Goal: Task Accomplishment & Management: Complete application form

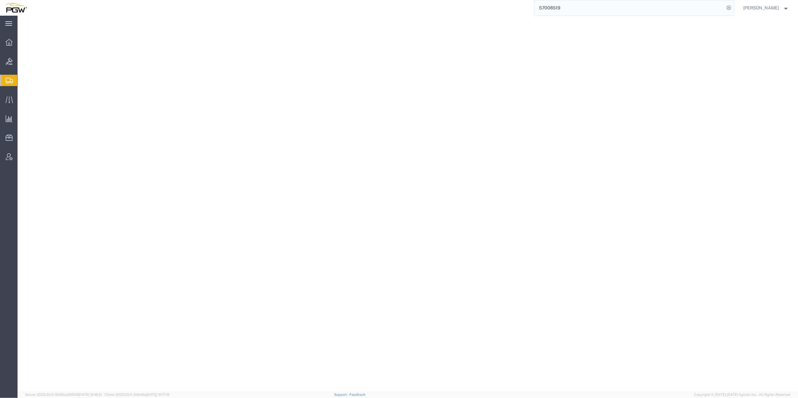
select select
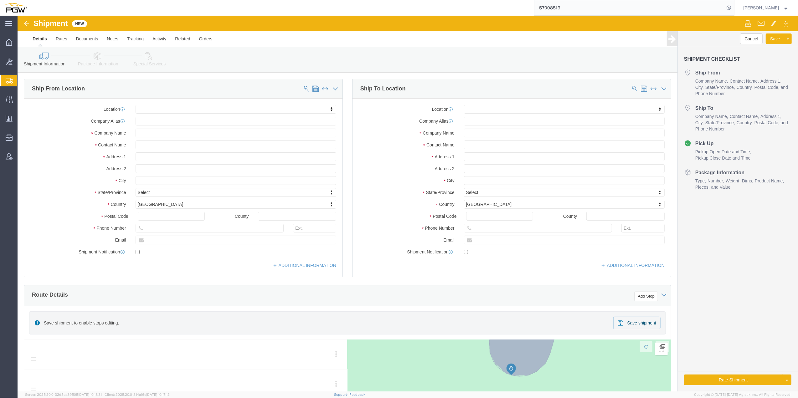
click div "Location My Profile Location 5303 - PGW autoglass - Corporate 5329 - PGW autogl…"
type input "fort"
select select "62891"
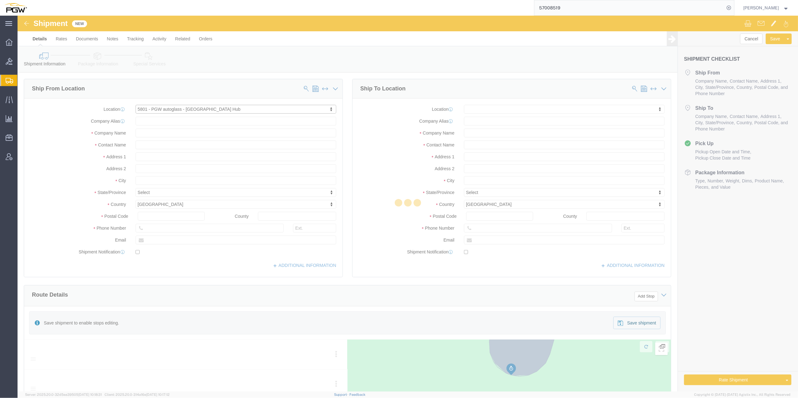
click at [499, 110] on div at bounding box center [408, 204] width 780 height 376
select select "[GEOGRAPHIC_DATA]"
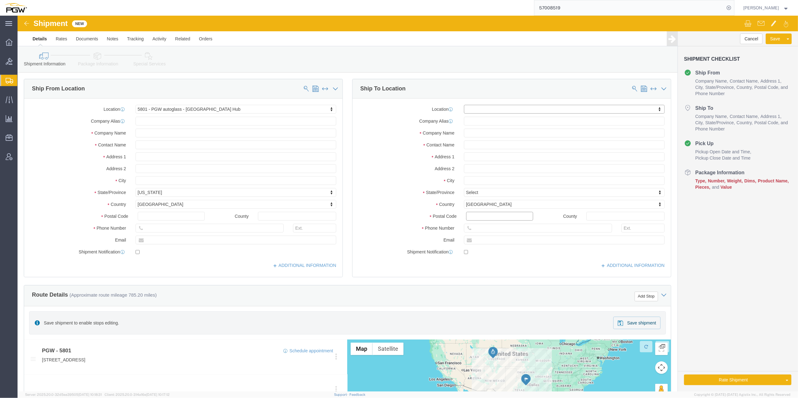
click input "Postal Code"
type input "57104"
click input "57104"
drag, startPoint x: 492, startPoint y: 200, endPoint x: 432, endPoint y: 195, distance: 60.0
click div "Location My Profile Location 5303 - PGW autoglass - Corporate 5329 - PGW autogl…"
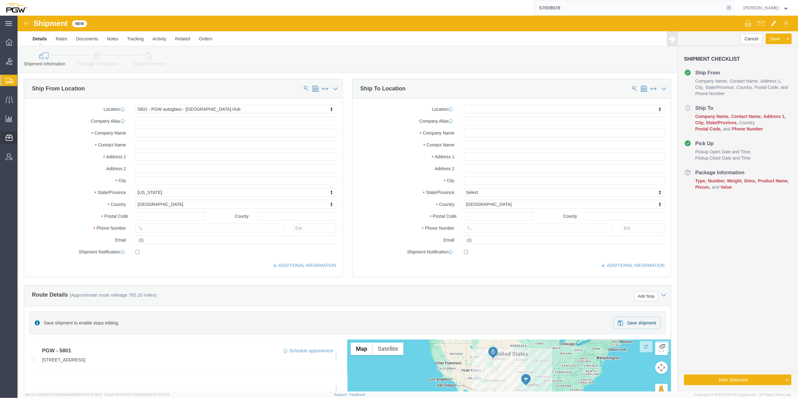
click at [0, 0] on span "Address Book" at bounding box center [0, 0] width 0 height 0
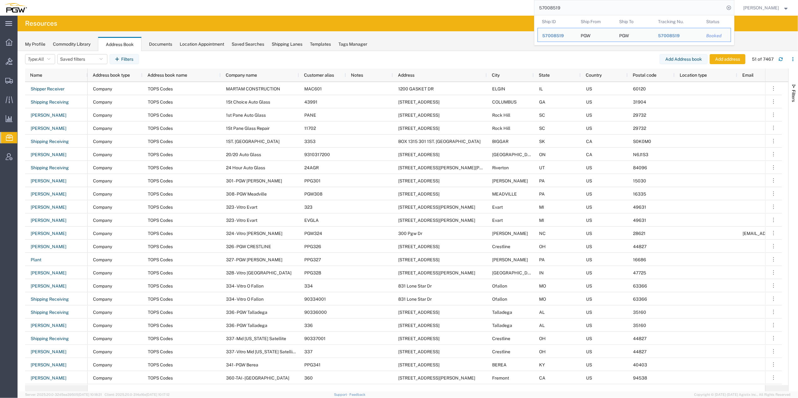
drag, startPoint x: 552, startPoint y: 10, endPoint x: 454, endPoint y: -3, distance: 99.1
click at [454, 0] on html "main_menu Created with Sketch. Collapse Menu Overview Bids Shipments Shipment M…" at bounding box center [399, 199] width 798 height 398
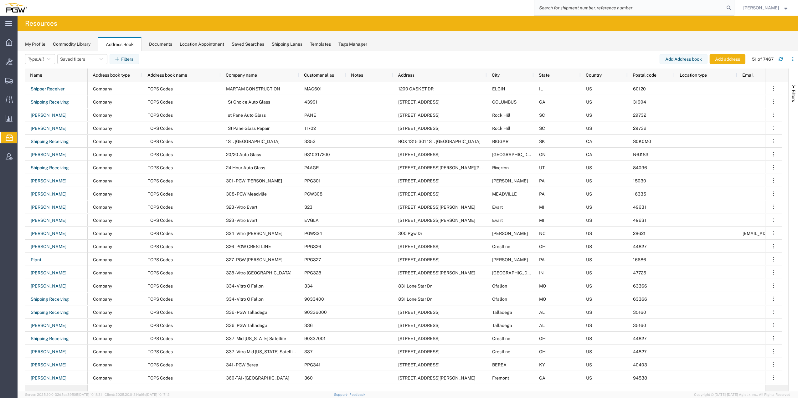
click at [584, 32] on div "My Profile Commodity Library Address Book Documents Location Appointment Saved …" at bounding box center [408, 41] width 780 height 20
click at [713, 56] on button "Add address" at bounding box center [727, 59] width 36 height 10
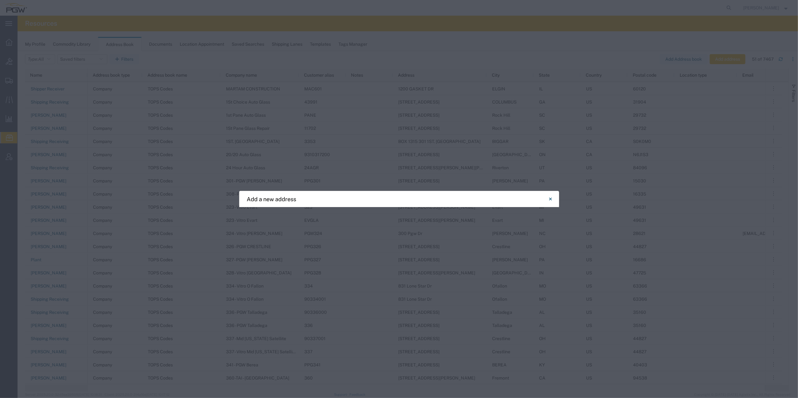
select select "US"
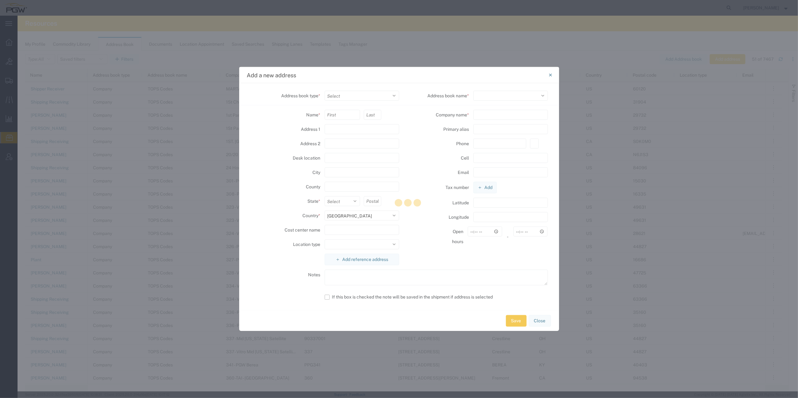
select select
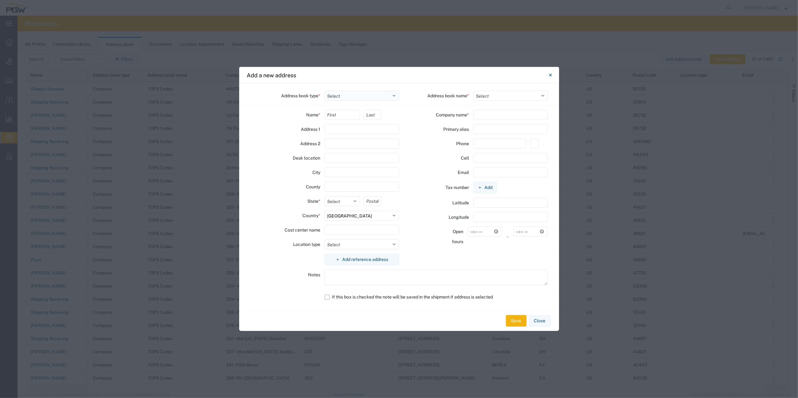
click at [341, 97] on select "Select Location Company Personal Other Shared" at bounding box center [361, 96] width 74 height 10
select select "LOCATION"
click at [324, 91] on select "Select Location Company Personal Other Shared" at bounding box center [361, 96] width 74 height 10
select select
click at [334, 116] on input "text" at bounding box center [341, 115] width 35 height 10
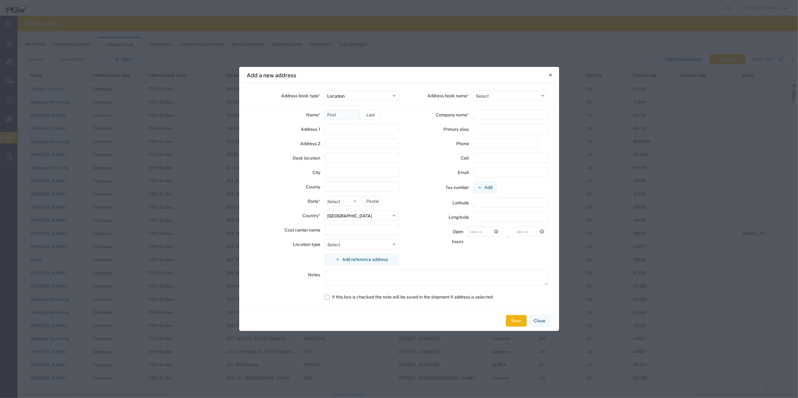
type input "Shipper"
type input "Receiver"
type input "[STREET_ADDRESS]"
type input "MONROE"
type input "[US_STATE]"
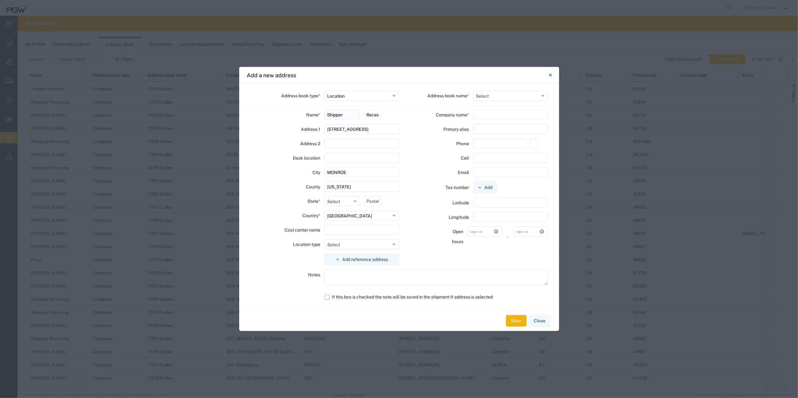
select select "LA"
type input "71201"
type input "ACME GLASS"
type input "3183250777"
type input "Branch"
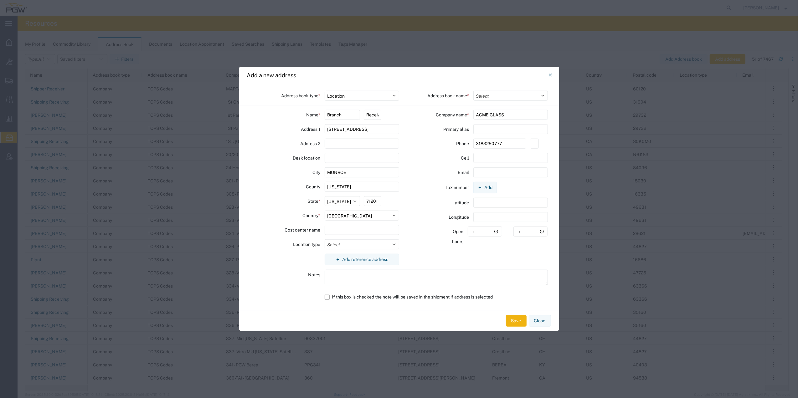
drag, startPoint x: 371, startPoint y: 130, endPoint x: 294, endPoint y: 124, distance: 77.2
click at [294, 124] on div "Address [STREET_ADDRESS]" at bounding box center [324, 129] width 149 height 10
click at [355, 131] on input "text" at bounding box center [361, 129] width 74 height 10
paste input "[STREET_ADDRESS]"
type input "[STREET_ADDRESS]"
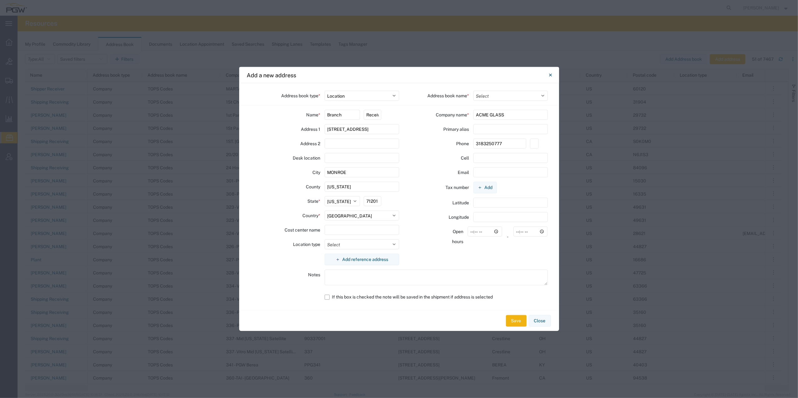
drag, startPoint x: 367, startPoint y: 173, endPoint x: 319, endPoint y: 166, distance: 48.6
click at [319, 166] on div "Name * Branch Receiver Address [STREET_ADDRESS] Address 2 Desk location City [G…" at bounding box center [324, 190] width 149 height 160
paste input "N. [GEOGRAPHIC_DATA],"
type input "N. Souix Falls"
drag, startPoint x: 355, startPoint y: 187, endPoint x: 273, endPoint y: 182, distance: 82.4
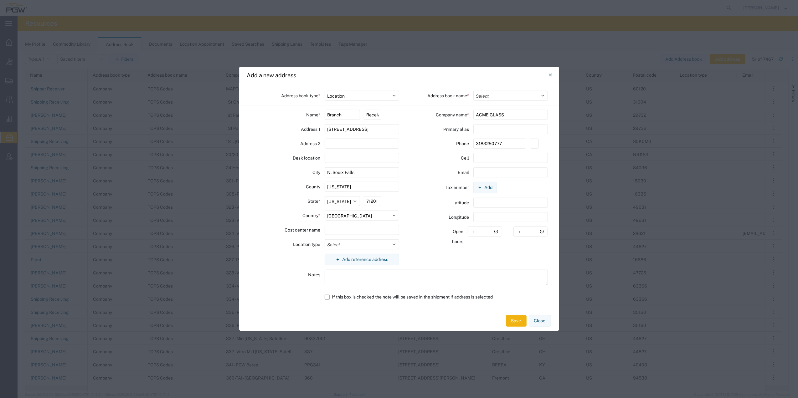
click at [273, 182] on div "County [US_STATE]" at bounding box center [324, 187] width 149 height 10
click at [349, 200] on select "Select [US_STATE] [US_STATE] [US_STATE] [US_STATE] Armed Forces Americas Armed …" at bounding box center [341, 201] width 35 height 10
select select "SD"
click at [324, 196] on select "Select [US_STATE] [US_STATE] [US_STATE] [US_STATE] Armed Forces Americas Armed …" at bounding box center [341, 201] width 35 height 10
drag, startPoint x: 367, startPoint y: 200, endPoint x: 385, endPoint y: 206, distance: 18.9
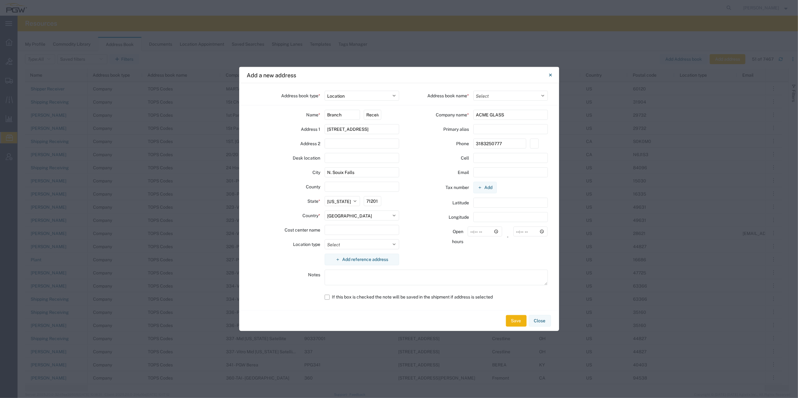
click at [385, 206] on div "71201" at bounding box center [381, 201] width 35 height 10
type input "57104"
drag, startPoint x: 508, startPoint y: 118, endPoint x: 411, endPoint y: 110, distance: 97.0
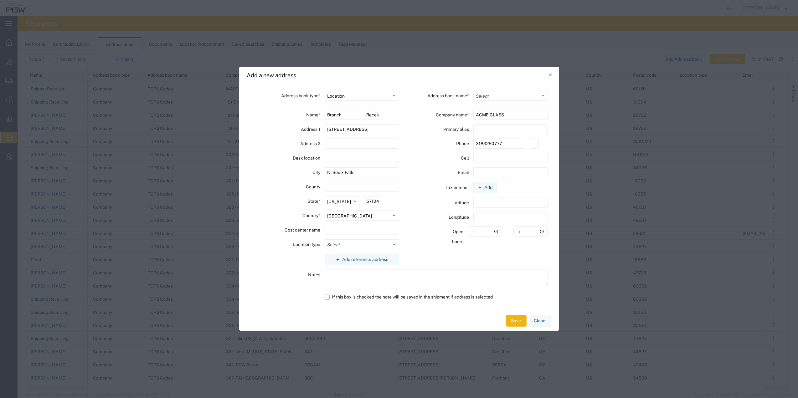
click at [411, 110] on div "Company name * ACME GLASS" at bounding box center [473, 115] width 149 height 10
drag, startPoint x: 512, startPoint y: 150, endPoint x: 438, endPoint y: 146, distance: 73.6
click at [438, 146] on div "Phone [PHONE_NUMBER]" at bounding box center [473, 151] width 106 height 10
click at [333, 201] on select "Select [US_STATE] [US_STATE] [US_STATE] [US_STATE] Armed Forces Americas Armed …" at bounding box center [341, 201] width 35 height 10
click at [482, 95] on select "Select" at bounding box center [510, 96] width 74 height 10
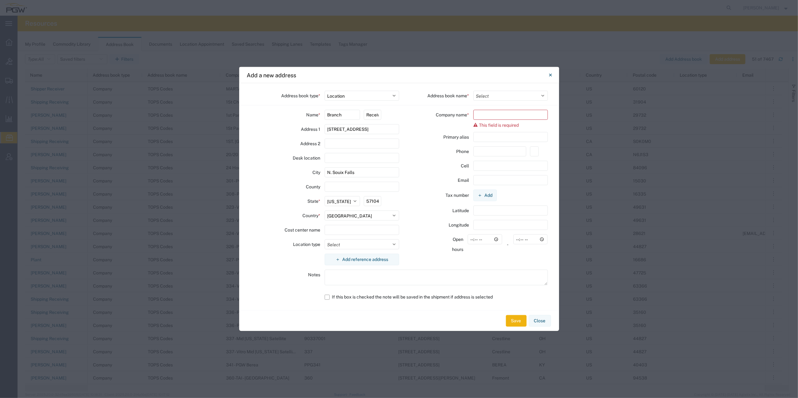
click at [484, 84] on div "Address book type * Select Location Company Personal Other Shared Address book …" at bounding box center [399, 196] width 320 height 227
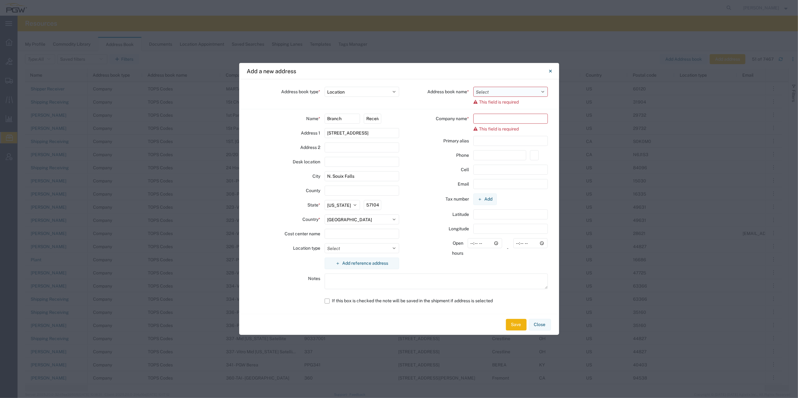
click at [526, 90] on select "Select" at bounding box center [510, 92] width 74 height 10
click at [473, 87] on select "Select" at bounding box center [510, 92] width 74 height 10
click at [506, 89] on select "Select" at bounding box center [510, 92] width 74 height 10
click at [483, 119] on input "text" at bounding box center [510, 119] width 74 height 10
paste input "PGW"
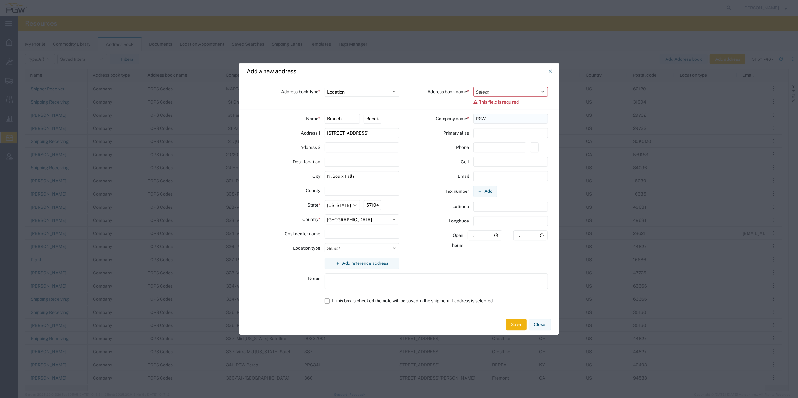
click at [506, 120] on input "PGW" at bounding box center [510, 119] width 74 height 10
click at [498, 122] on input "PGW Si" at bounding box center [510, 119] width 74 height 10
drag, startPoint x: 499, startPoint y: 119, endPoint x: 487, endPoint y: 119, distance: 11.9
click at [487, 119] on input "PGW Si" at bounding box center [510, 119] width 74 height 10
paste input "oux Falls"
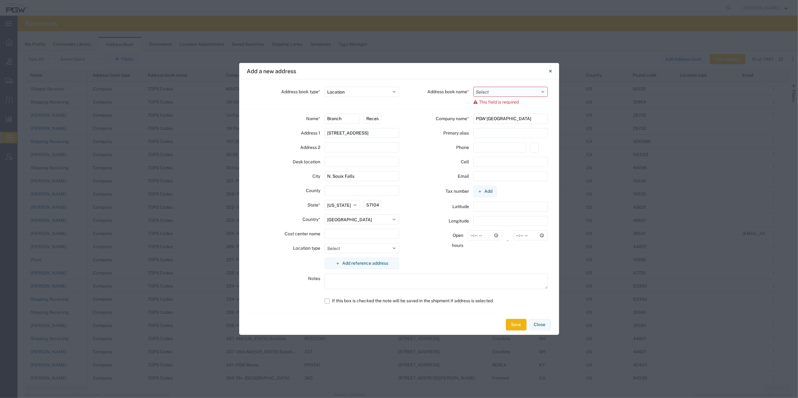
type input "PGW [GEOGRAPHIC_DATA]"
click at [507, 91] on select "Select" at bounding box center [510, 92] width 74 height 10
click at [473, 87] on select "Select" at bounding box center [510, 92] width 74 height 10
click at [509, 101] on span "This field is required" at bounding box center [499, 102] width 40 height 5
click at [345, 110] on div "Address book type * Select Location Company Personal Other Shared Address book …" at bounding box center [399, 196] width 320 height 235
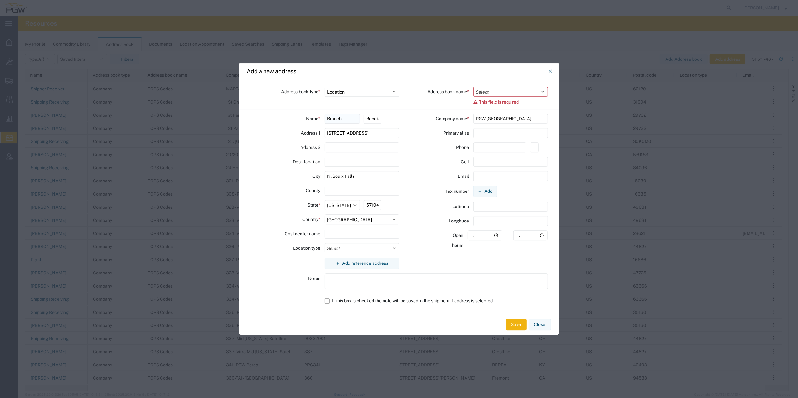
click at [345, 115] on input "Branch" at bounding box center [341, 119] width 35 height 10
drag, startPoint x: 375, startPoint y: 119, endPoint x: 403, endPoint y: 119, distance: 28.8
click at [403, 119] on div "Address book type * Select Location Company Personal Other Shared Address book …" at bounding box center [399, 196] width 320 height 235
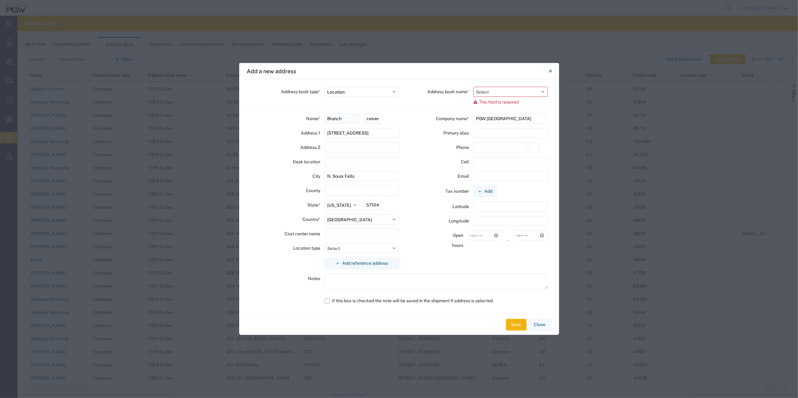
click at [350, 117] on input "Branch" at bounding box center [341, 119] width 35 height 10
drag, startPoint x: 352, startPoint y: 117, endPoint x: 301, endPoint y: 116, distance: 51.0
click at [301, 116] on div "Name * Branch" at bounding box center [324, 119] width 71 height 10
click at [399, 110] on div "Address book type * Select Location Company Personal Other Shared Address book …" at bounding box center [399, 196] width 320 height 235
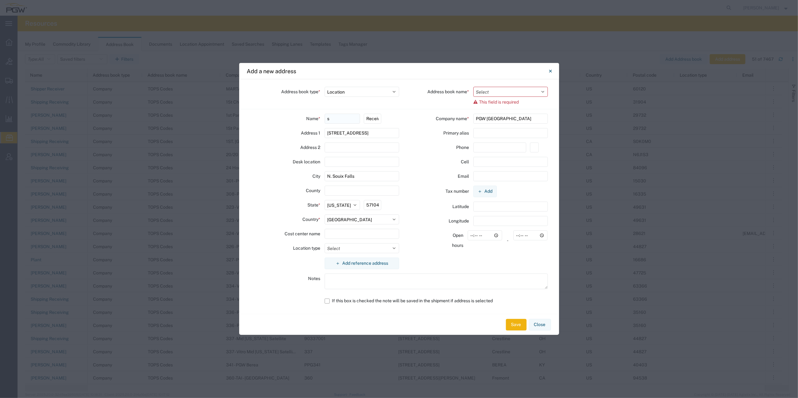
drag, startPoint x: 339, startPoint y: 120, endPoint x: 327, endPoint y: 115, distance: 13.2
click at [327, 115] on input "s" at bounding box center [341, 119] width 35 height 10
type input "Shipper"
click at [411, 105] on agx-form-control-wrapper-v2 "Address book name * Select This field is required" at bounding box center [473, 98] width 149 height 22
click at [517, 96] on select "Select" at bounding box center [510, 92] width 74 height 10
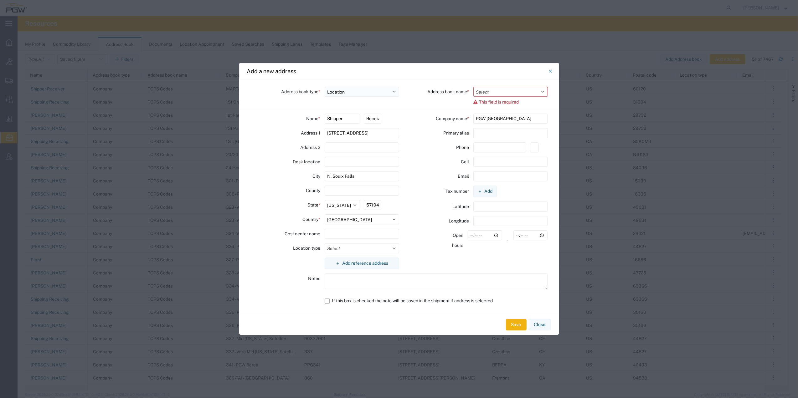
click at [369, 89] on select "Select Location Company Personal Other Shared" at bounding box center [361, 92] width 74 height 10
select select "COMPANY"
click at [324, 87] on select "Select Location Company Personal Other Shared" at bounding box center [361, 92] width 74 height 10
select select
click at [373, 92] on select "Select Location Company Personal Other Shared" at bounding box center [361, 92] width 74 height 10
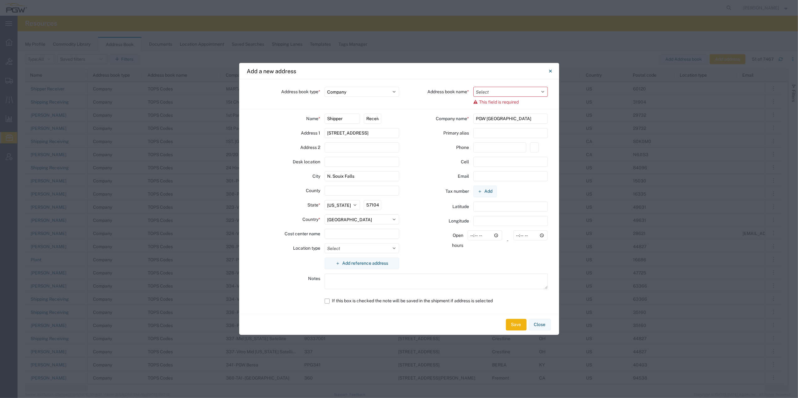
select select "LOCATION"
click at [324, 87] on select "Select Location Company Personal Other Shared" at bounding box center [361, 92] width 74 height 10
select select
click at [519, 91] on select "Select" at bounding box center [510, 92] width 74 height 10
click at [473, 87] on select "Select" at bounding box center [510, 92] width 74 height 10
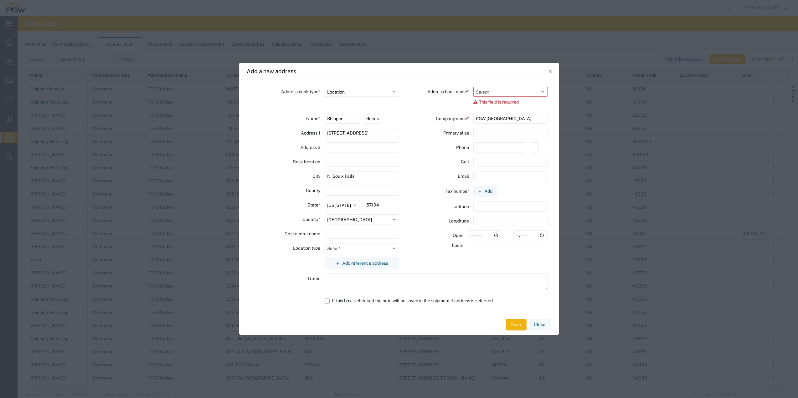
click at [417, 184] on div "Company name * PGW [GEOGRAPHIC_DATA] Primary alias Phone Cell Email Tax number …" at bounding box center [473, 194] width 149 height 160
click at [494, 91] on select "Select" at bounding box center [510, 92] width 74 height 10
click at [473, 87] on select "Select" at bounding box center [510, 92] width 74 height 10
click at [494, 123] on input "PGW [GEOGRAPHIC_DATA]" at bounding box center [510, 119] width 74 height 10
click at [446, 115] on label "Company name *" at bounding box center [452, 119] width 33 height 10
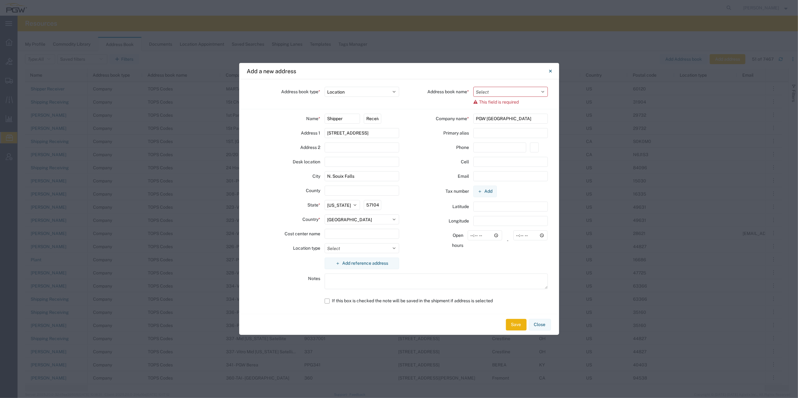
click at [516, 322] on button "Save" at bounding box center [516, 325] width 21 height 12
click at [514, 324] on button "Save" at bounding box center [516, 325] width 21 height 12
click at [510, 91] on select "Select" at bounding box center [510, 92] width 74 height 10
click at [473, 87] on select "Select" at bounding box center [510, 92] width 74 height 10
click at [499, 89] on select "Select" at bounding box center [510, 92] width 74 height 10
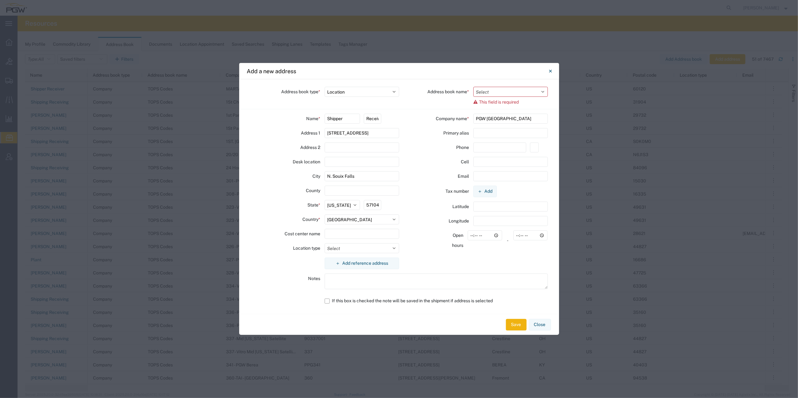
click at [440, 93] on label "Address book name *" at bounding box center [448, 92] width 42 height 10
click at [393, 93] on select "Select Location Company Personal Other Shared" at bounding box center [361, 92] width 74 height 10
click at [419, 90] on div "Address book name *" at bounding box center [434, 92] width 70 height 10
click at [516, 89] on select "Select" at bounding box center [510, 92] width 74 height 10
click at [420, 104] on agx-form-control-wrapper-v2 "Address book name * Select This field is required" at bounding box center [473, 98] width 149 height 22
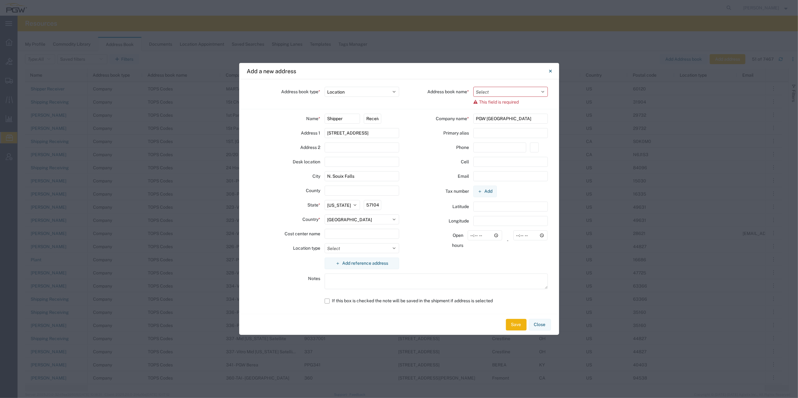
click at [345, 200] on div "Select [US_STATE] [US_STATE] [US_STATE] [US_STATE] Armed Forces Americas Armed …" at bounding box center [341, 205] width 35 height 10
click at [340, 206] on select "Select [US_STATE] [US_STATE] [US_STATE] [US_STATE] Armed Forces Americas Armed …" at bounding box center [341, 205] width 35 height 10
click at [324, 200] on select "Select [US_STATE] [US_STATE] [US_STATE] [US_STATE] Armed Forces Americas Armed …" at bounding box center [341, 205] width 35 height 10
click at [501, 89] on select "Select" at bounding box center [510, 92] width 74 height 10
click at [473, 87] on select "Select" at bounding box center [510, 92] width 74 height 10
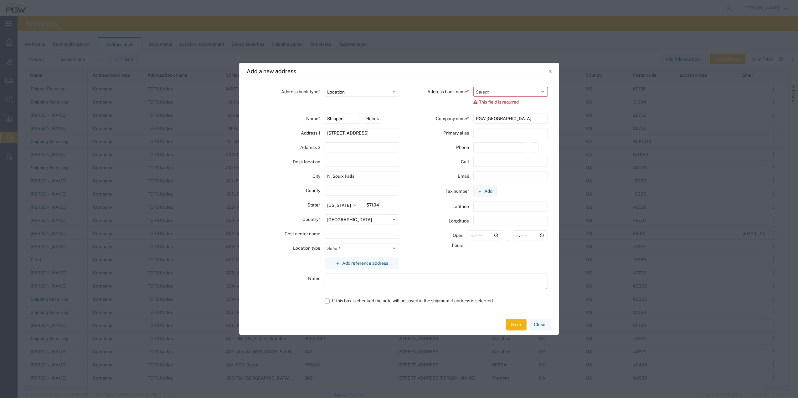
click at [494, 102] on span "This field is required" at bounding box center [499, 102] width 40 height 5
click at [512, 101] on span "This field is required" at bounding box center [499, 102] width 40 height 5
click at [544, 91] on select "Select" at bounding box center [510, 92] width 74 height 10
click at [473, 87] on select "Select" at bounding box center [510, 92] width 74 height 10
click at [503, 90] on select "Select" at bounding box center [510, 92] width 74 height 10
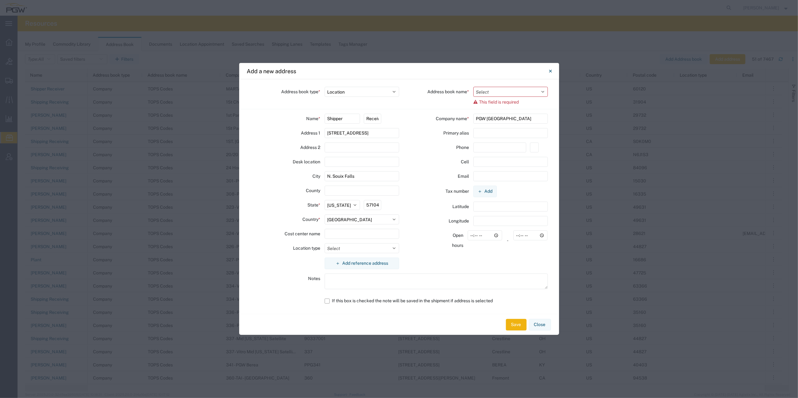
click at [473, 87] on select "Select" at bounding box center [510, 92] width 74 height 10
click at [500, 88] on select "Select" at bounding box center [510, 92] width 74 height 10
click at [473, 87] on select "Select" at bounding box center [510, 92] width 74 height 10
click at [486, 95] on select "Select" at bounding box center [510, 92] width 74 height 10
click at [473, 87] on select "Select" at bounding box center [510, 92] width 74 height 10
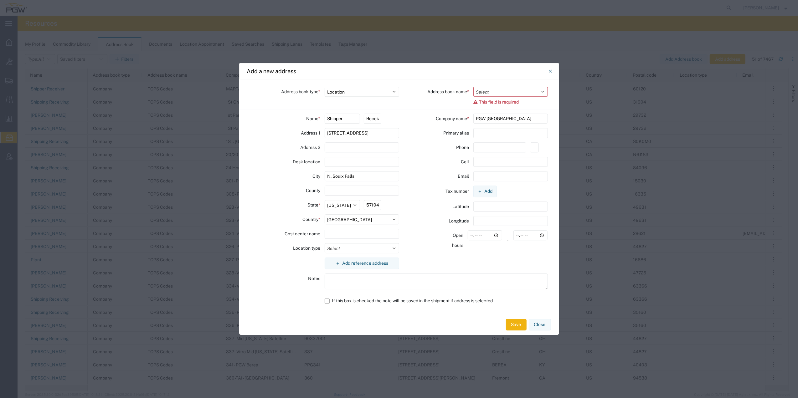
click at [487, 104] on span "This field is required" at bounding box center [499, 102] width 40 height 5
drag, startPoint x: 489, startPoint y: 102, endPoint x: 508, endPoint y: 102, distance: 19.1
click at [491, 102] on span "This field is required" at bounding box center [499, 102] width 40 height 5
drag, startPoint x: 508, startPoint y: 102, endPoint x: 519, endPoint y: 103, distance: 10.4
click at [510, 103] on span "This field is required" at bounding box center [499, 102] width 40 height 5
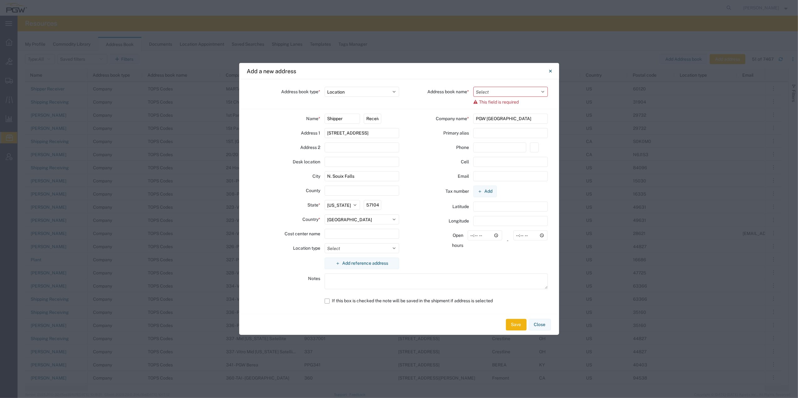
click at [519, 103] on span "This field is required" at bounding box center [499, 102] width 40 height 5
drag, startPoint x: 521, startPoint y: 103, endPoint x: 534, endPoint y: 98, distance: 13.2
click at [522, 104] on div "This field is required" at bounding box center [510, 102] width 74 height 5
click at [540, 89] on select "Select" at bounding box center [510, 92] width 74 height 10
click at [514, 322] on button "Save" at bounding box center [516, 325] width 21 height 12
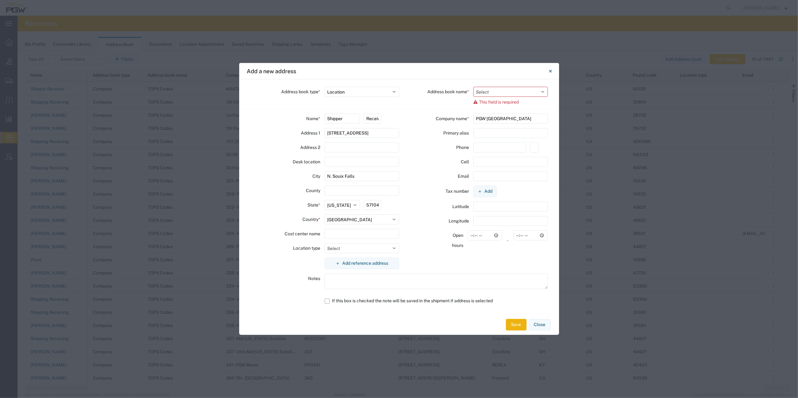
click at [514, 322] on button "Save" at bounding box center [516, 325] width 21 height 12
click at [332, 301] on label "If this box is checked the note will be saved in the shipment if address is sel…" at bounding box center [435, 300] width 223 height 11
click at [0, 0] on input "If this box is checked the note will be saved in the shipment if address is sel…" at bounding box center [0, 0] width 0 height 0
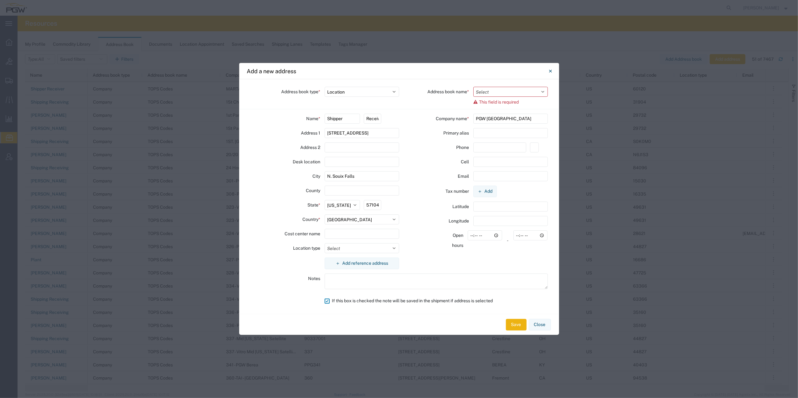
click at [514, 327] on button "Save" at bounding box center [516, 325] width 21 height 12
click at [326, 300] on label "If this box is checked the note will be saved in the shipment if address is sel…" at bounding box center [435, 300] width 223 height 11
drag, startPoint x: 326, startPoint y: 300, endPoint x: 322, endPoint y: 298, distance: 3.9
click at [322, 296] on div at bounding box center [287, 300] width 74 height 11
click at [327, 302] on label "If this box is checked the note will be saved in the shipment if address is sel…" at bounding box center [435, 300] width 223 height 11
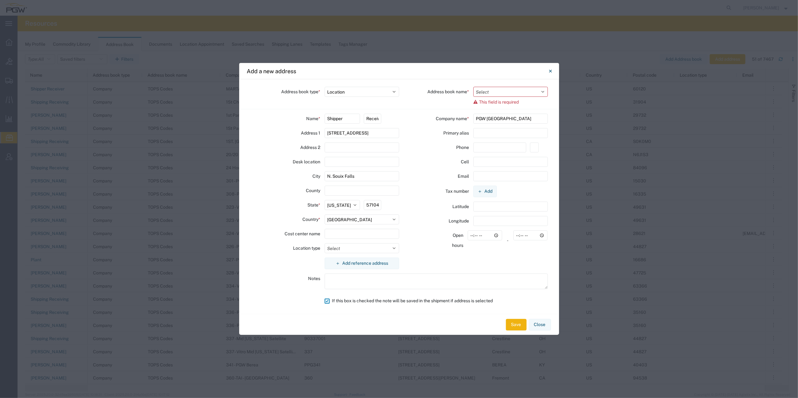
click at [0, 0] on input "If this box is checked the note will be saved in the shipment if address is sel…" at bounding box center [0, 0] width 0 height 0
click at [391, 307] on div "Address book type * Select Location Company Personal Other Shared Address book …" at bounding box center [399, 196] width 320 height 235
click at [521, 324] on button "Save" at bounding box center [516, 325] width 21 height 12
click at [488, 137] on input "text" at bounding box center [510, 133] width 74 height 10
click at [481, 151] on input "text" at bounding box center [499, 147] width 53 height 10
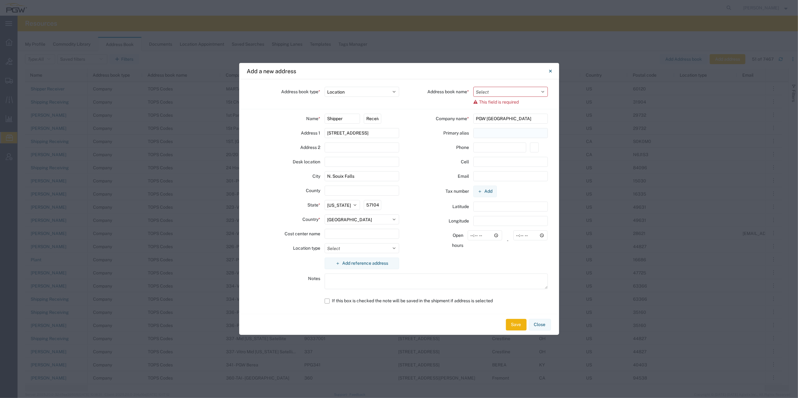
click at [478, 135] on input "text" at bounding box center [510, 133] width 74 height 10
click at [525, 87] on select "Select" at bounding box center [510, 92] width 74 height 10
click at [523, 88] on select "Select" at bounding box center [510, 92] width 74 height 10
click at [477, 137] on input "text" at bounding box center [510, 133] width 74 height 10
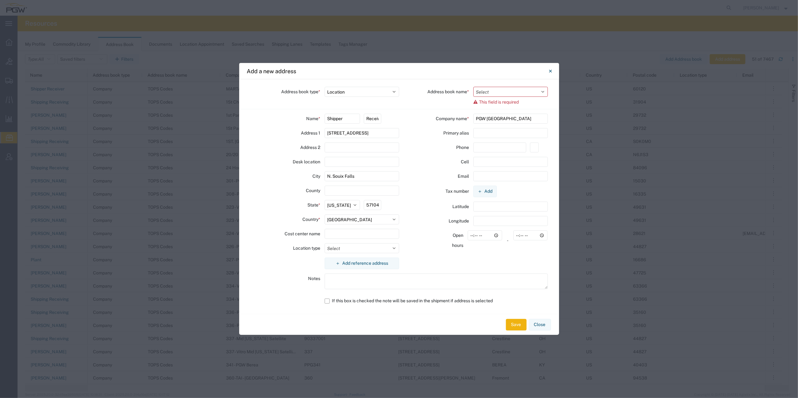
type input "S"
type input "PSF571"
click at [491, 97] on div "Address book name * Select This field is required" at bounding box center [473, 96] width 149 height 18
click at [492, 96] on select "Select" at bounding box center [510, 92] width 74 height 10
click at [473, 87] on select "Select" at bounding box center [510, 92] width 74 height 10
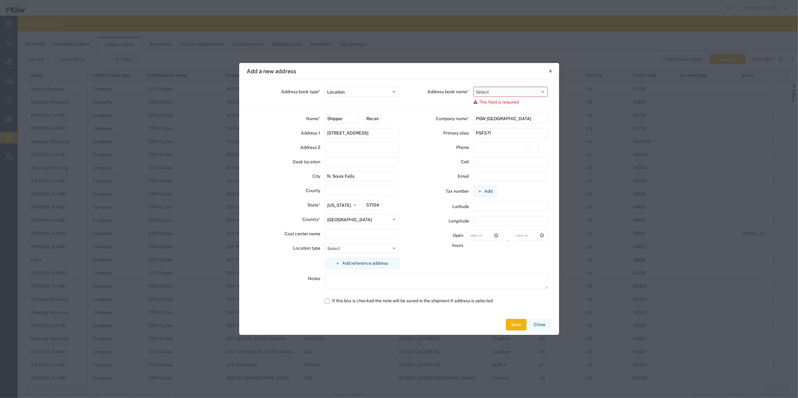
click at [531, 92] on select "Select" at bounding box center [510, 92] width 74 height 10
click at [353, 119] on input "Shipper" at bounding box center [341, 119] width 35 height 10
drag, startPoint x: 351, startPoint y: 118, endPoint x: 278, endPoint y: 117, distance: 72.3
click at [278, 117] on div "Name * Shipper Receiver" at bounding box center [324, 121] width 149 height 14
click at [353, 119] on input "Shipper" at bounding box center [341, 119] width 35 height 10
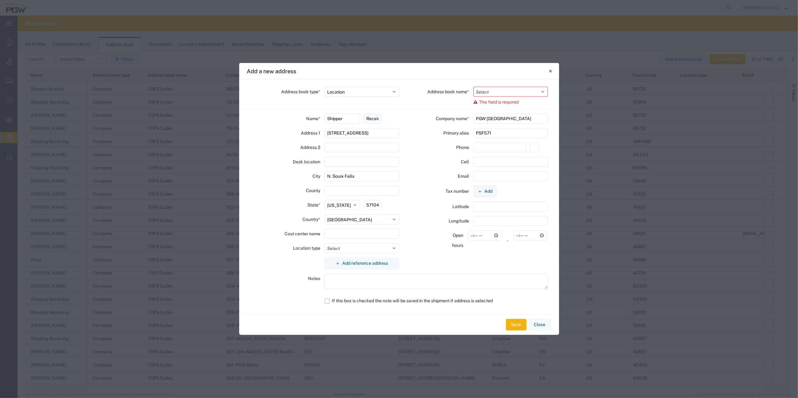
click at [380, 115] on input "Receiver" at bounding box center [373, 119] width 18 height 10
click at [375, 116] on input "Receiver" at bounding box center [373, 119] width 18 height 10
drag, startPoint x: 375, startPoint y: 117, endPoint x: 392, endPoint y: 118, distance: 16.9
click at [392, 118] on div "Receiver" at bounding box center [381, 119] width 35 height 10
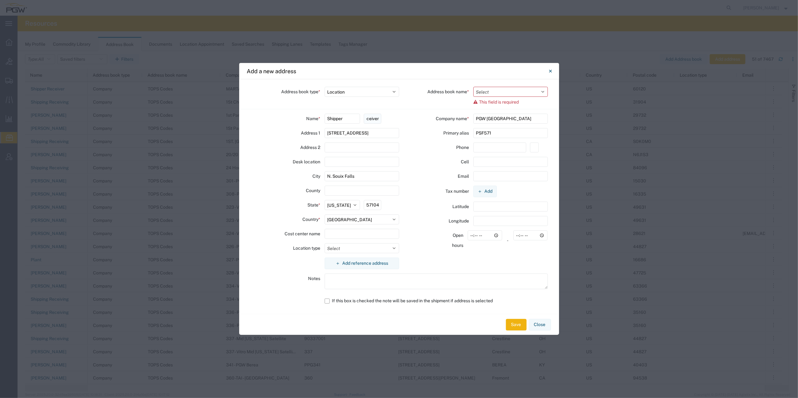
click at [370, 117] on input "Receiver" at bounding box center [373, 119] width 18 height 10
click at [381, 118] on input "Receiver" at bounding box center [373, 119] width 18 height 10
click at [394, 94] on select "Select Location Company Personal Other Shared" at bounding box center [361, 92] width 74 height 10
click at [324, 87] on select "Select Location Company Personal Other Shared" at bounding box center [361, 92] width 74 height 10
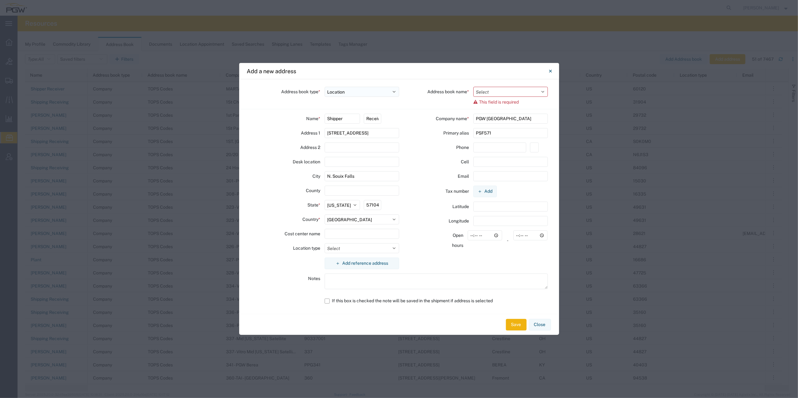
click at [366, 88] on select "Select Location Company Personal Other Shared" at bounding box center [361, 92] width 74 height 10
select select "COMPANY"
click at [324, 87] on select "Select Location Company Personal Other Shared" at bounding box center [361, 92] width 74 height 10
drag, startPoint x: 499, startPoint y: 96, endPoint x: 502, endPoint y: 92, distance: 4.5
click at [499, 96] on select "Select TOPS Codes Company Addressbook ATLASBX" at bounding box center [510, 92] width 74 height 10
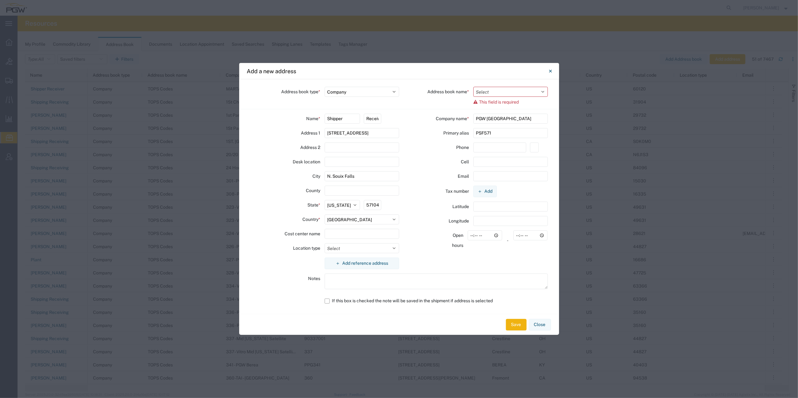
select select "17689"
click at [473, 90] on select "Select TOPS Codes Company Addressbook ATLASBX" at bounding box center [510, 92] width 74 height 10
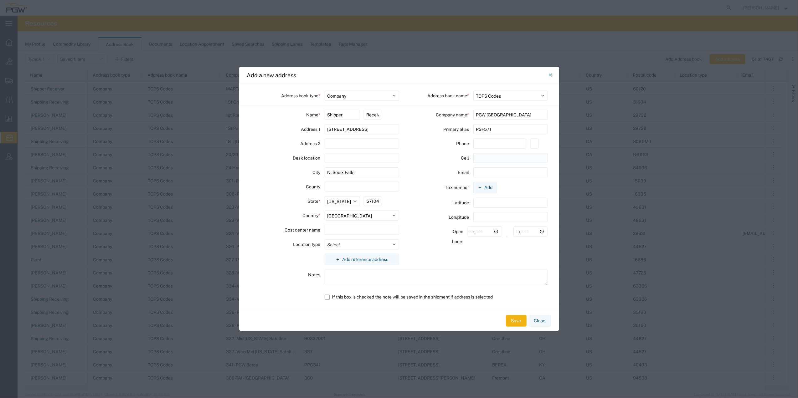
click at [486, 157] on input "text" at bounding box center [510, 158] width 74 height 10
click at [486, 145] on input "text" at bounding box center [499, 144] width 53 height 10
paste input "[PHONE_NUMBER]"
click at [477, 142] on input "[PHONE_NUMBER]" at bounding box center [499, 144] width 53 height 10
click at [486, 143] on input "605) 336-6789" at bounding box center [499, 144] width 53 height 10
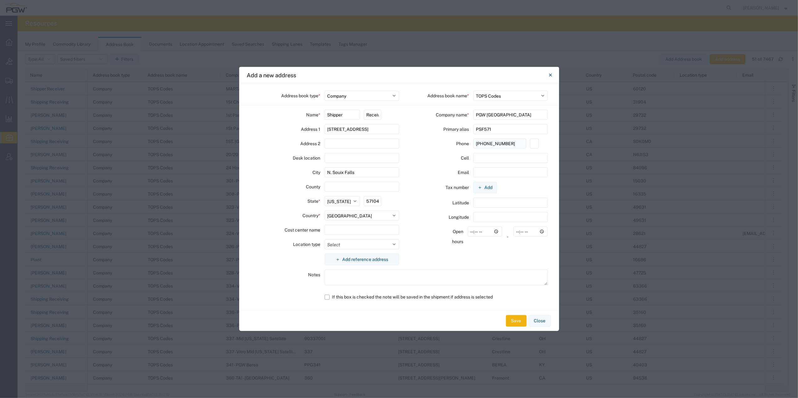
click at [486, 142] on input "[PHONE_NUMBER]" at bounding box center [499, 144] width 53 height 10
type input "[PHONE_NUMBER]"
click at [519, 321] on button "Save" at bounding box center [516, 321] width 21 height 12
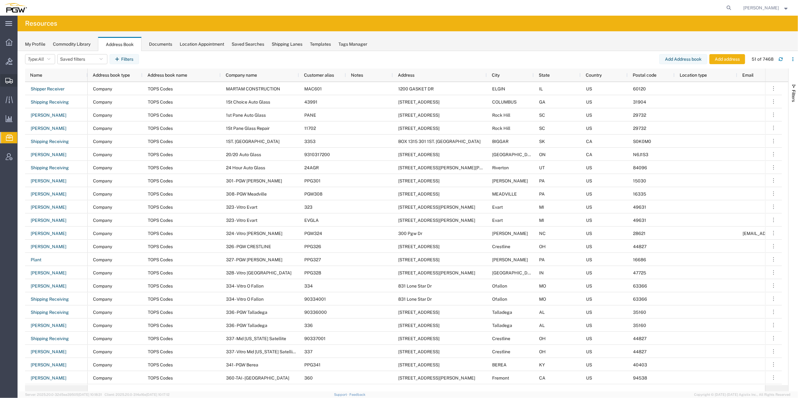
click at [0, 0] on span "Shipment Manager" at bounding box center [0, 0] width 0 height 0
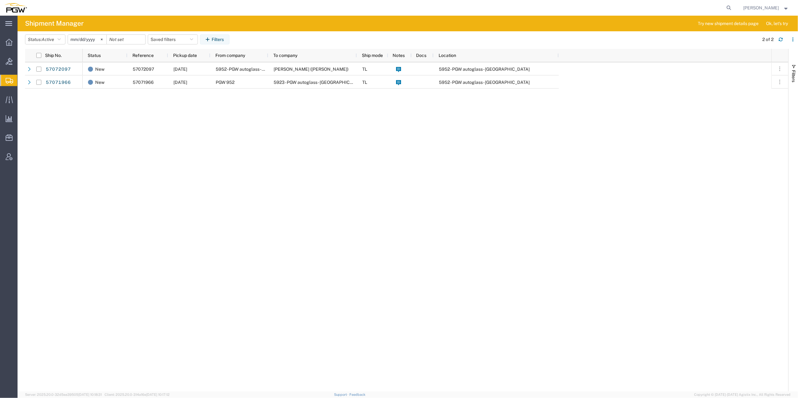
click at [0, 0] on span "Create Shipment" at bounding box center [0, 0] width 0 height 0
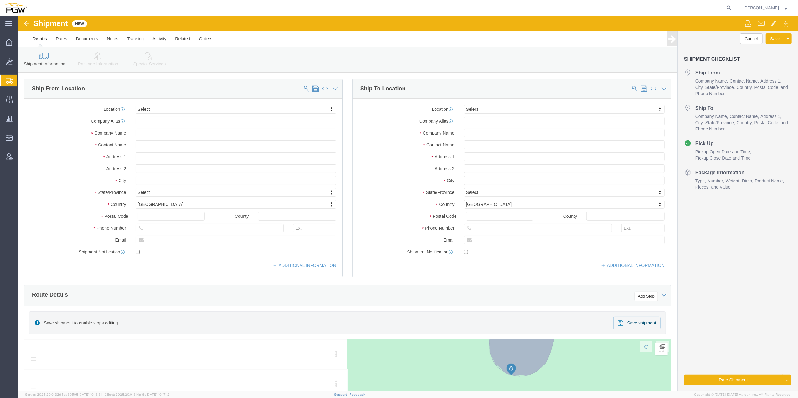
select select
type input "fort"
select select "62891"
select select "[GEOGRAPHIC_DATA]"
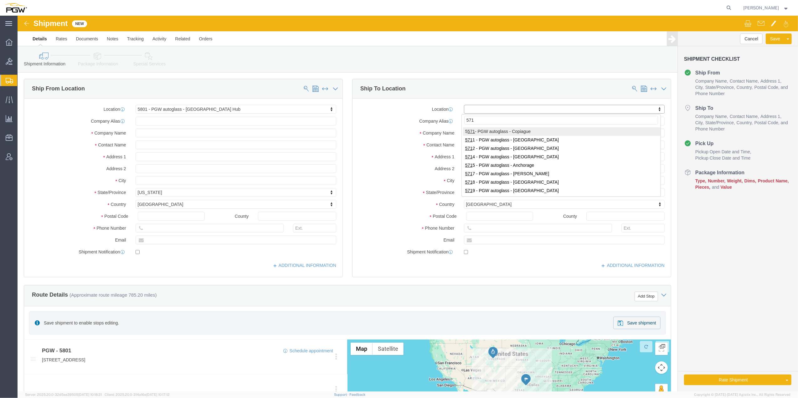
type input "571"
click div "571"
drag, startPoint x: 459, startPoint y: 104, endPoint x: 438, endPoint y: 104, distance: 21.0
click body "Shipment New Details Rates Documents Notes Tracking Activity Related Orders Can…"
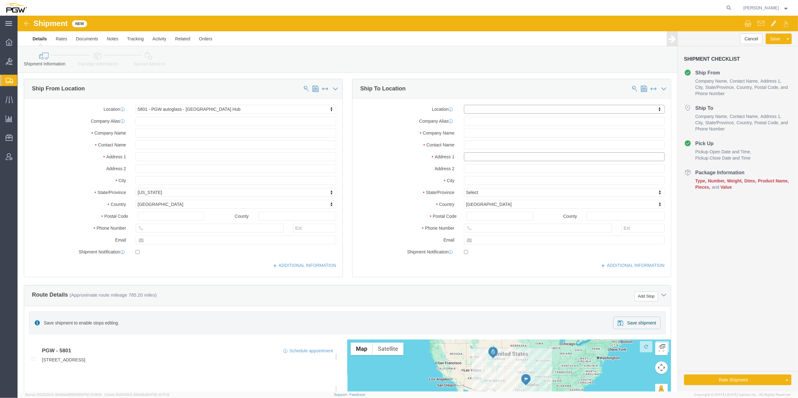
click input "text"
paste input "[STREET_ADDRESS]"
type input "[STREET_ADDRESS]"
drag, startPoint x: 422, startPoint y: 140, endPoint x: 353, endPoint y: 140, distance: 69.2
click div "Address [STREET_ADDRESS]"
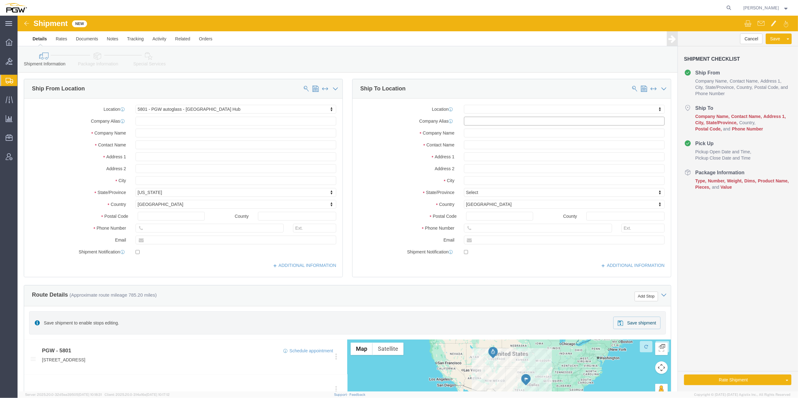
click input "text"
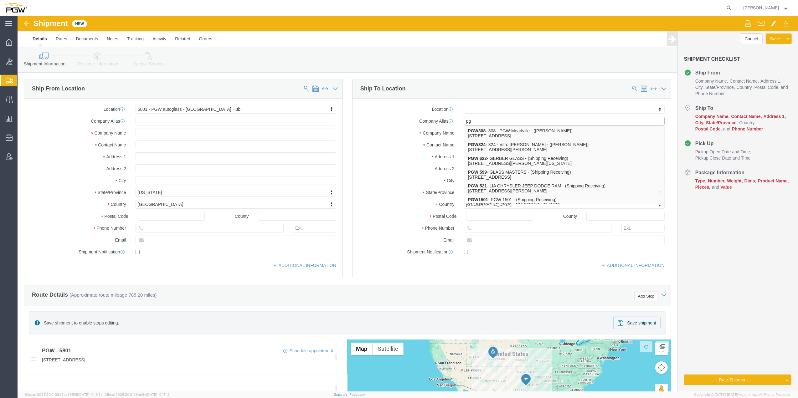
type input "p"
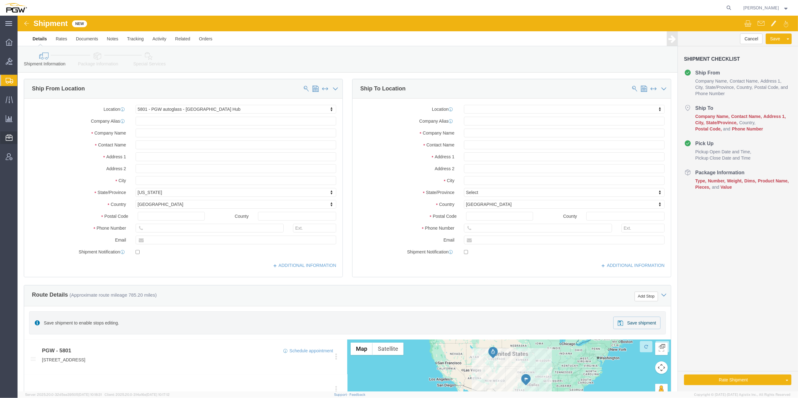
click at [0, 0] on span "Address Book" at bounding box center [0, 0] width 0 height 0
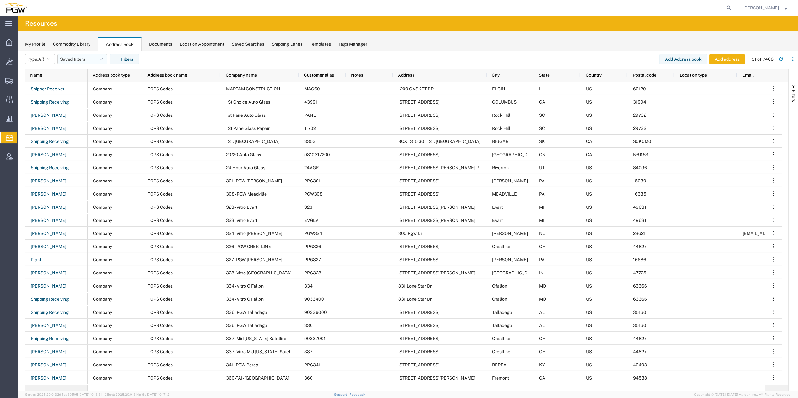
click at [84, 56] on button "Saved filters" at bounding box center [82, 59] width 50 height 10
click at [258, 64] on agx-table-filter-chips "Type: All All Company Location Other Personal Shared Saved filters Save as new …" at bounding box center [342, 61] width 634 height 14
click at [792, 86] on span "button" at bounding box center [793, 86] width 5 height 5
click at [715, 101] on div "City" at bounding box center [741, 99] width 94 height 11
click at [724, 126] on input "Filter Value" at bounding box center [744, 126] width 82 height 8
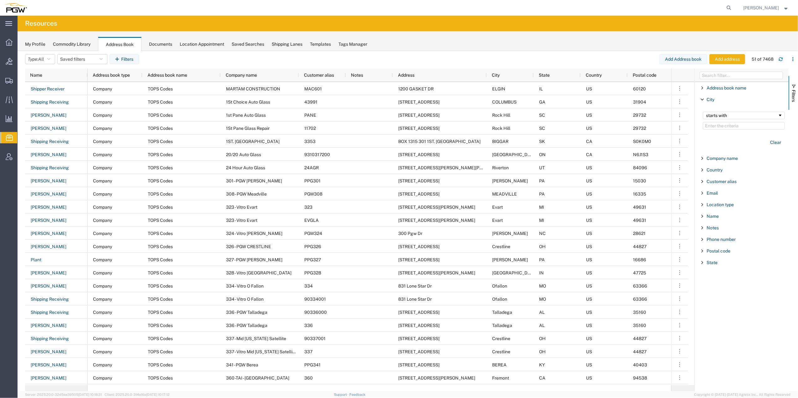
type input "[STREET_ADDRESS]"
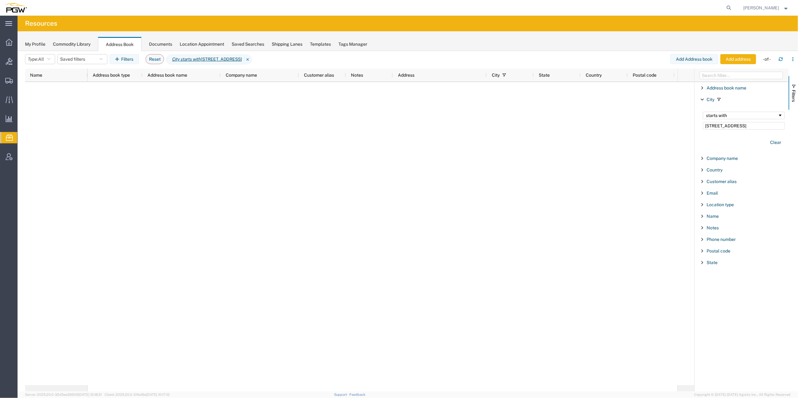
drag, startPoint x: 741, startPoint y: 127, endPoint x: 653, endPoint y: 124, distance: 88.3
click at [653, 124] on div "Name Address book type Address book name Company name Customer alias Notes Addr…" at bounding box center [411, 230] width 773 height 323
type input "souix"
click at [421, 230] on div at bounding box center [383, 233] width 590 height 303
click at [214, 59] on span "City starts with souix" at bounding box center [190, 59] width 48 height 10
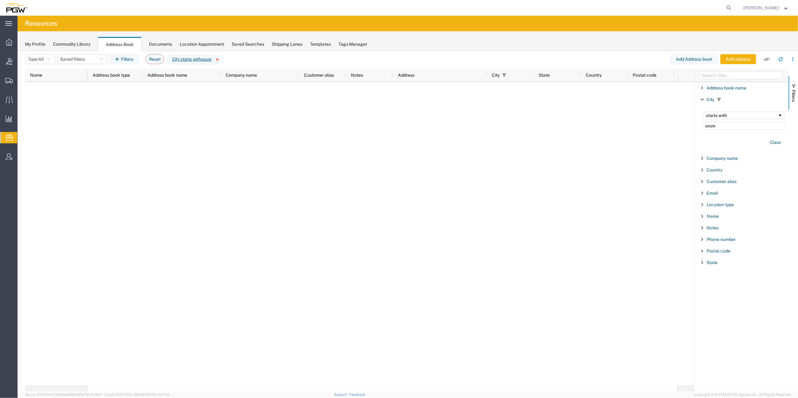
click at [221, 59] on icon at bounding box center [218, 59] width 8 height 10
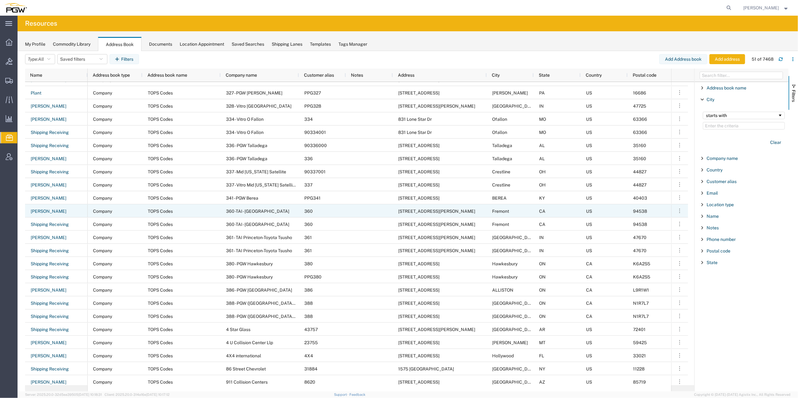
scroll to position [250, 0]
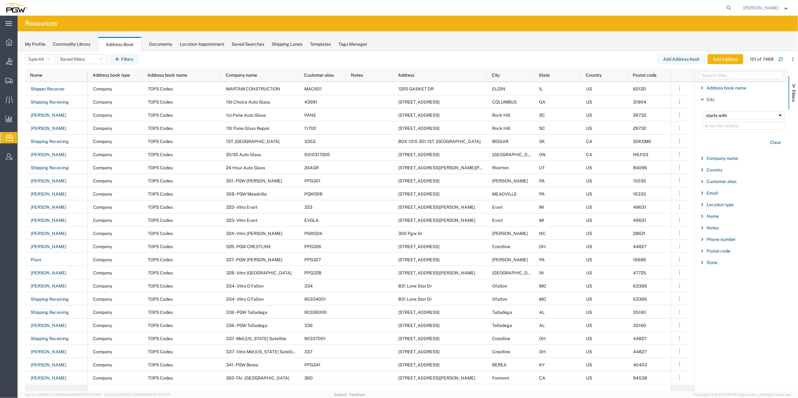
click at [699, 88] on span "Filter List 12 Filters" at bounding box center [701, 87] width 5 height 5
click at [716, 102] on div "starts with" at bounding box center [742, 103] width 72 height 5
click at [615, 44] on div "My Profile Commodity Library Address Book Documents Location Appointment Saved …" at bounding box center [408, 41] width 780 height 20
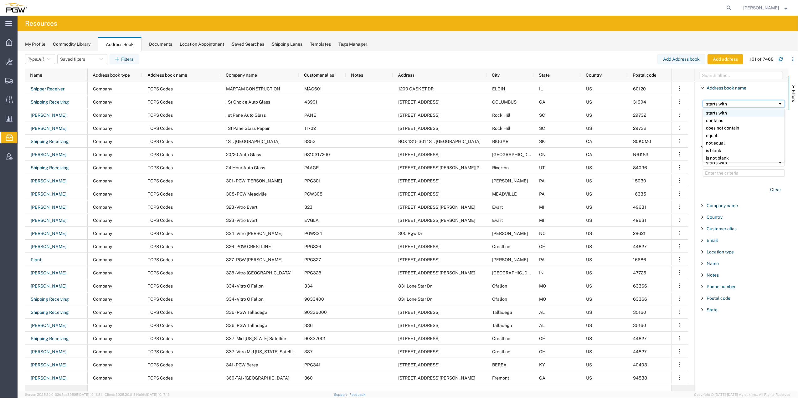
click at [731, 105] on div "starts with" at bounding box center [742, 103] width 72 height 5
click at [730, 86] on span "Address book name" at bounding box center [726, 87] width 40 height 5
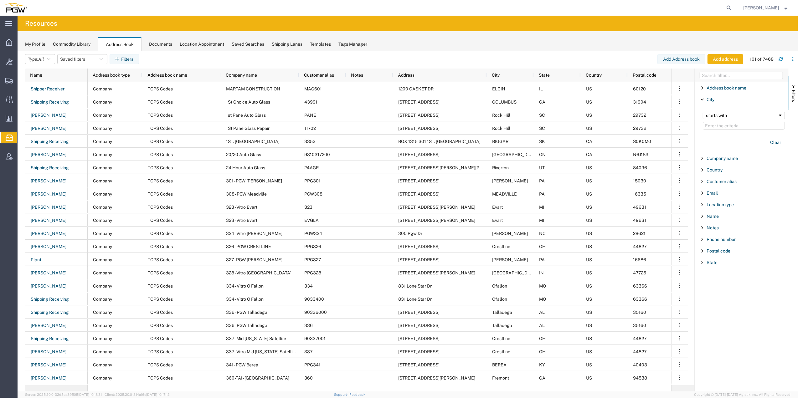
click at [703, 88] on span "Filter List 12 Filters" at bounding box center [701, 87] width 5 height 5
click at [703, 254] on span "Filter List 12 Filters" at bounding box center [701, 251] width 5 height 5
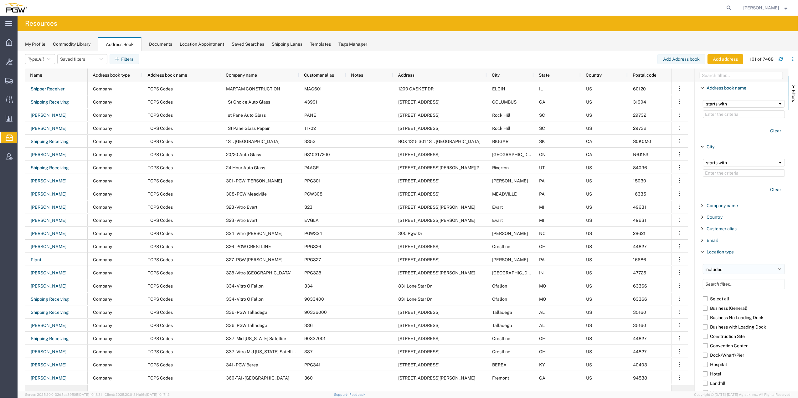
click at [709, 272] on select "includes excludes" at bounding box center [744, 269] width 82 height 10
click at [703, 265] on select "includes excludes" at bounding box center [744, 269] width 82 height 10
click at [720, 286] on input "Filter List 12 Filters" at bounding box center [744, 284] width 82 height 10
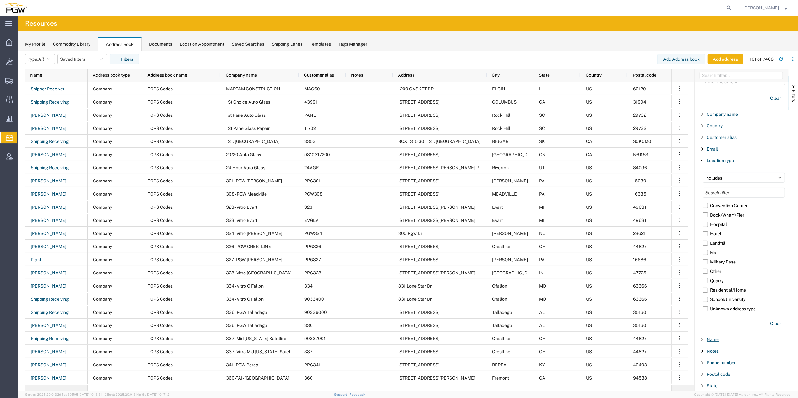
click at [711, 338] on span "Name" at bounding box center [712, 339] width 12 height 5
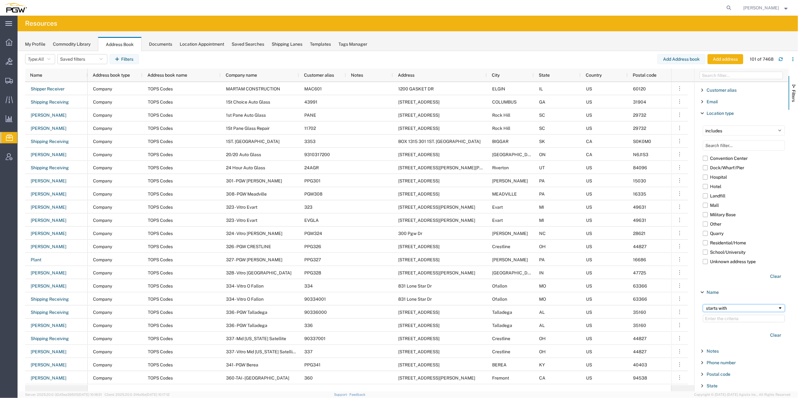
click at [725, 309] on div "starts with" at bounding box center [742, 308] width 72 height 5
click at [724, 318] on input "Filter Value" at bounding box center [744, 319] width 82 height 8
click at [702, 363] on span "Filter List 12 Filters" at bounding box center [701, 362] width 5 height 5
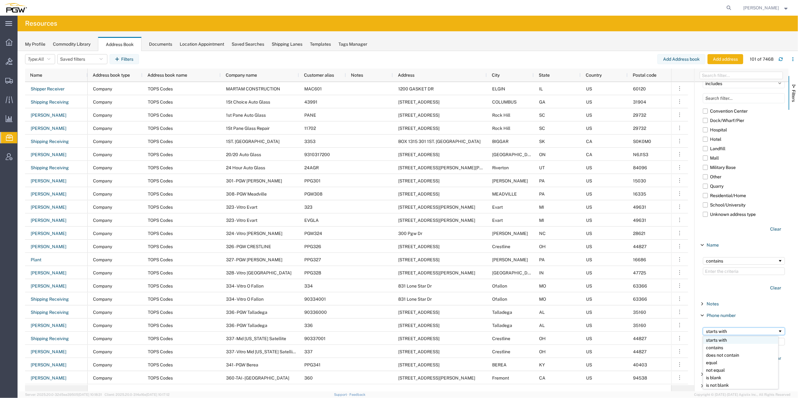
click at [730, 332] on div "starts with" at bounding box center [742, 331] width 72 height 5
click at [744, 258] on div "contains" at bounding box center [742, 260] width 72 height 5
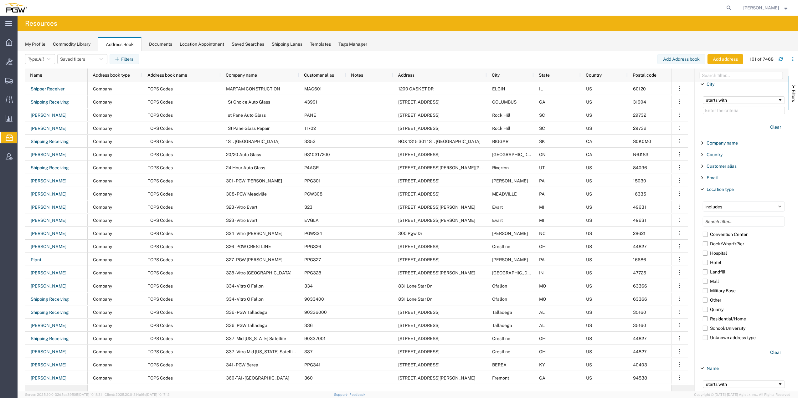
click at [742, 213] on div "includes excludes Select all Business (General) Business No Loading Dock Busine…" at bounding box center [743, 280] width 89 height 164
click at [742, 207] on select "includes excludes" at bounding box center [744, 207] width 82 height 10
click at [730, 101] on div "starts with" at bounding box center [742, 100] width 72 height 5
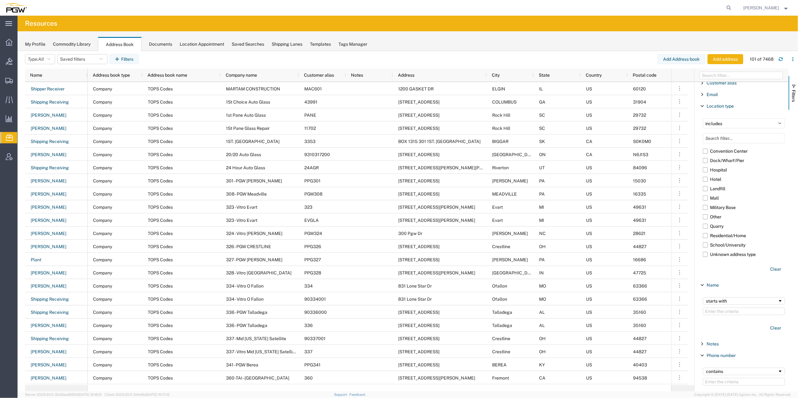
scroll to position [188, 0]
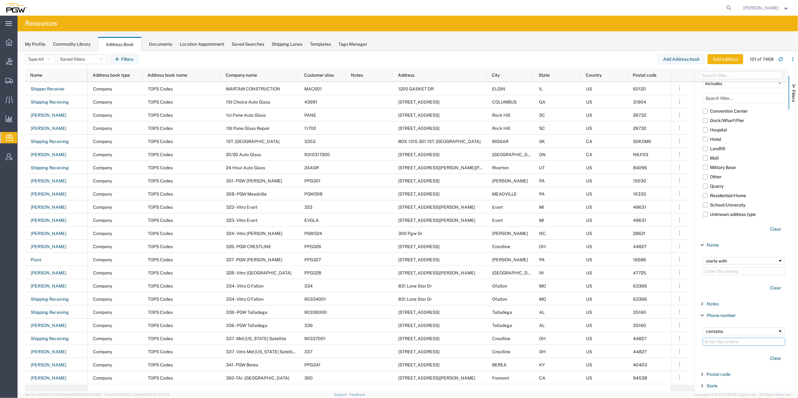
click at [714, 343] on input "Filter Value" at bounding box center [744, 342] width 82 height 8
paste input "[PHONE_NUMBER]"
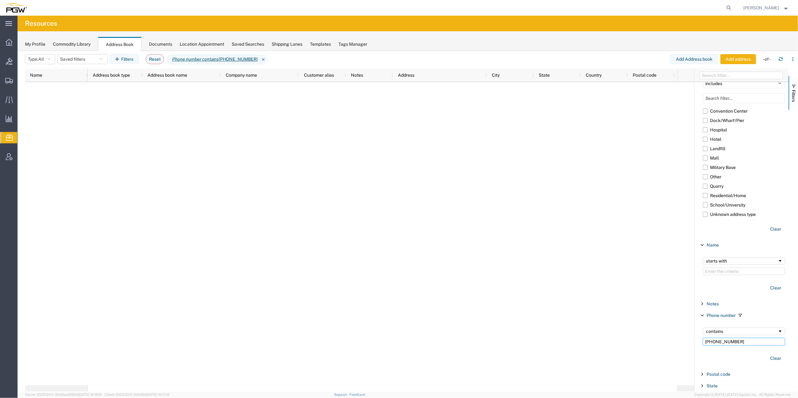
click at [707, 341] on input "[PHONE_NUMBER]" at bounding box center [744, 342] width 82 height 8
click at [715, 340] on input "605) 336-6789" at bounding box center [744, 342] width 82 height 8
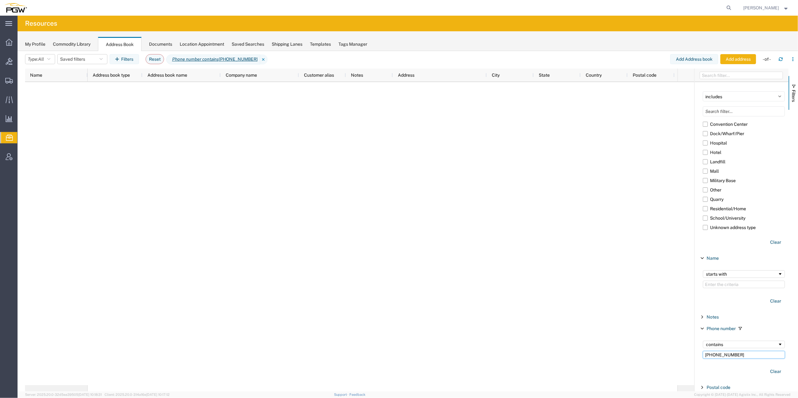
scroll to position [188, 0]
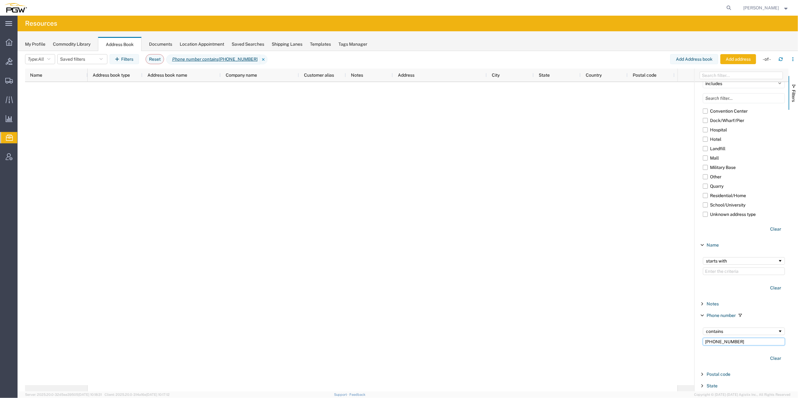
click at [744, 339] on input "[PHONE_NUMBER]" at bounding box center [744, 342] width 82 height 8
type input "[PHONE_NUMBER]"
drag, startPoint x: 789, startPoint y: 103, endPoint x: 819, endPoint y: 208, distance: 109.5
click at [797, 208] on html "main_menu Created with Sketch. Collapse Menu Overview Bids Shipments Shipment M…" at bounding box center [399, 199] width 798 height 398
click at [284, 297] on div at bounding box center [383, 233] width 590 height 303
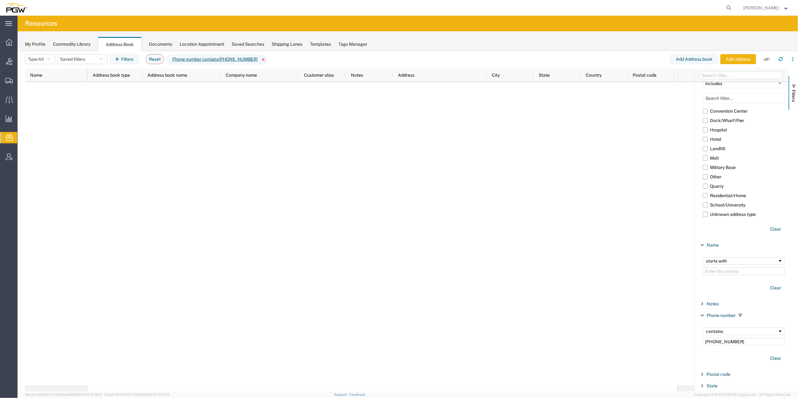
click at [261, 61] on icon at bounding box center [264, 59] width 8 height 10
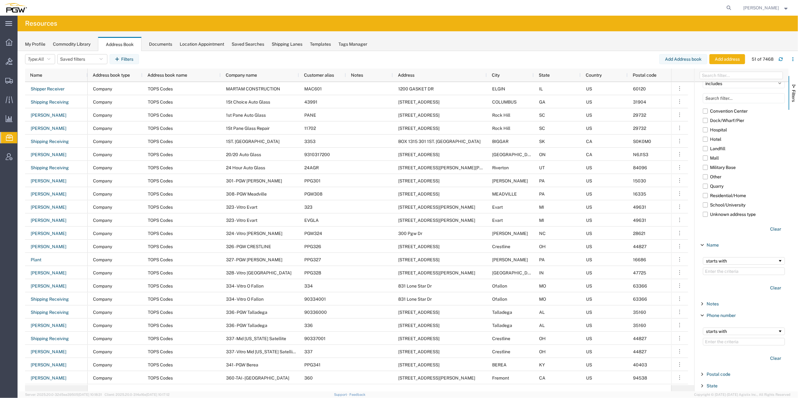
click at [36, 43] on div "My Profile" at bounding box center [35, 44] width 20 height 7
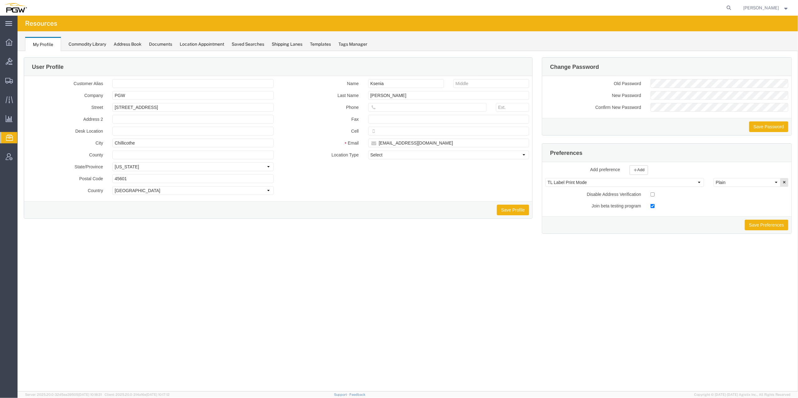
click at [89, 43] on div "Commodity Library" at bounding box center [88, 44] width 38 height 7
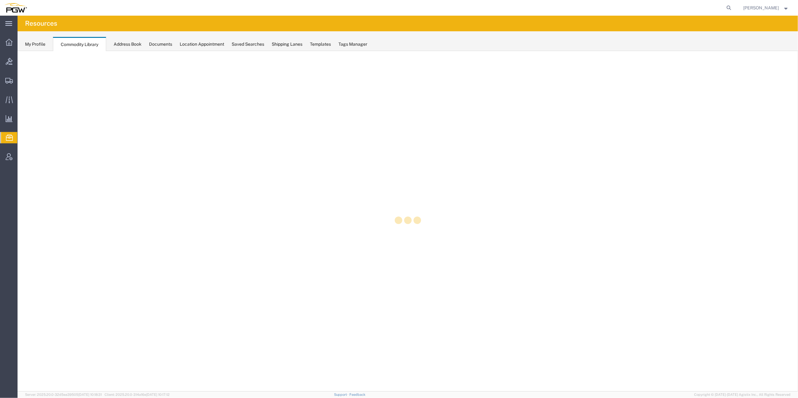
click at [126, 42] on div "Address Book" at bounding box center [128, 44] width 28 height 7
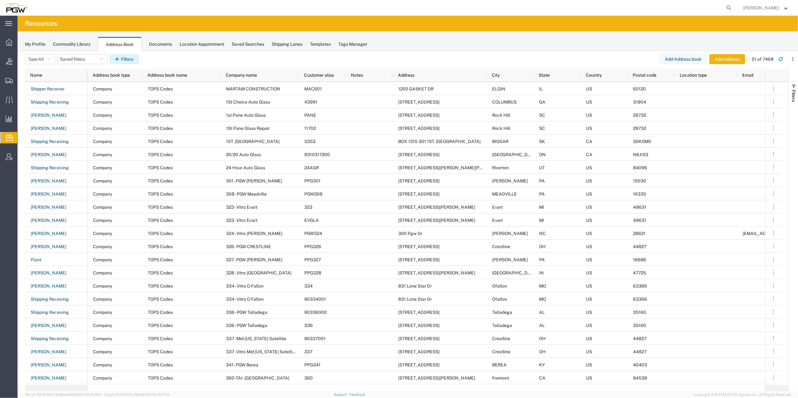
click at [128, 58] on button "Filters" at bounding box center [124, 59] width 29 height 10
click at [709, 101] on span "City" at bounding box center [710, 99] width 8 height 5
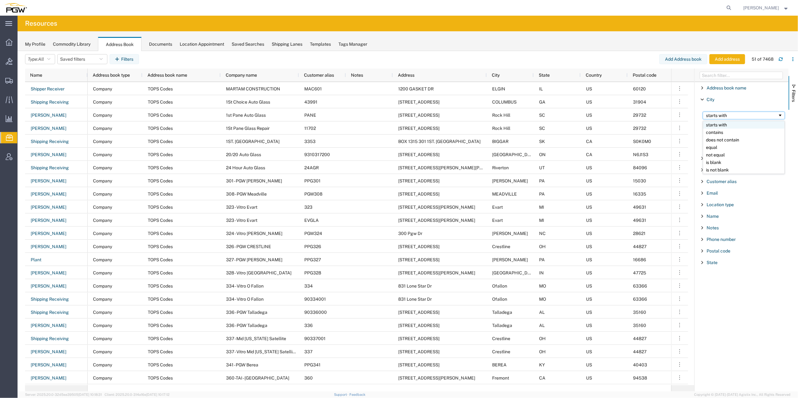
click at [733, 118] on div "starts with" at bounding box center [742, 115] width 72 height 5
click at [720, 125] on input "Filter Value" at bounding box center [744, 126] width 82 height 8
paste input "[PHONE_NUMBER]"
type input "[PHONE_NUMBER]"
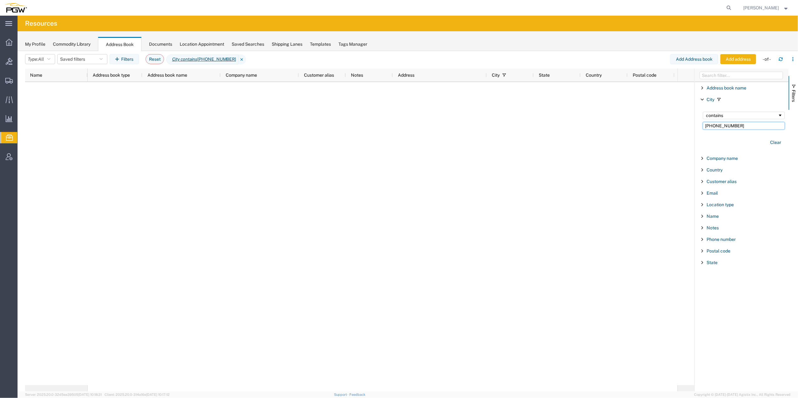
drag, startPoint x: 749, startPoint y: 128, endPoint x: 663, endPoint y: 126, distance: 86.1
click at [663, 126] on div "Name Address book type Address book name Company name Customer alias Notes Addr…" at bounding box center [411, 230] width 773 height 323
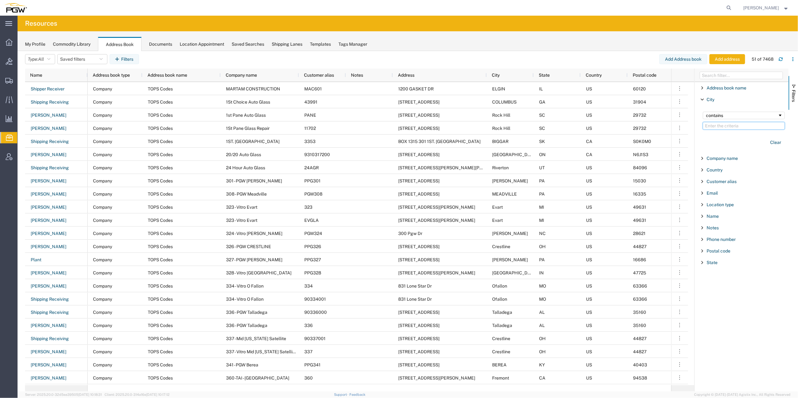
paste input "N. Souix Falls"
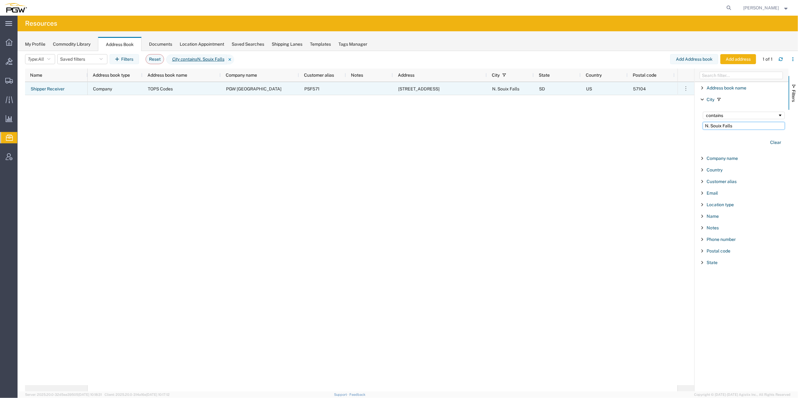
type input "N. Souix Falls"
click at [107, 89] on span "Company" at bounding box center [102, 88] width 19 height 5
drag, startPoint x: 328, startPoint y: 89, endPoint x: 307, endPoint y: 89, distance: 21.3
click at [307, 89] on div "PSF571" at bounding box center [322, 88] width 47 height 13
drag, startPoint x: 307, startPoint y: 89, endPoint x: 246, endPoint y: 181, distance: 110.1
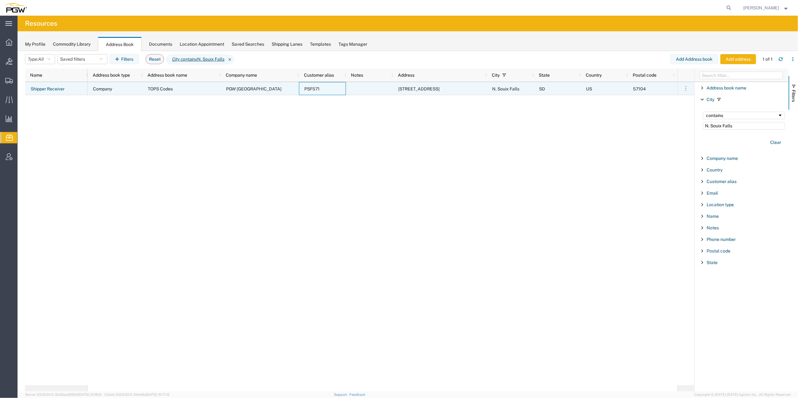
click at [242, 192] on div "Company TOPS Codes PGW [GEOGRAPHIC_DATA] PSF571 [STREET_ADDRESS]" at bounding box center [383, 233] width 590 height 303
drag, startPoint x: 331, startPoint y: 87, endPoint x: 307, endPoint y: 86, distance: 24.1
click at [307, 86] on div "PSF571" at bounding box center [322, 88] width 47 height 13
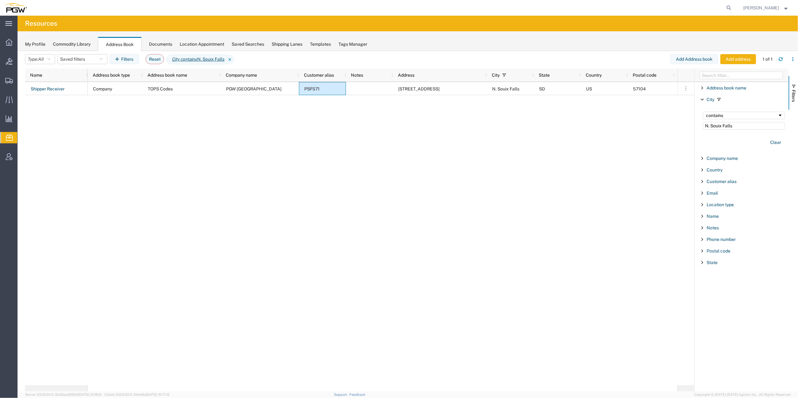
drag, startPoint x: 323, startPoint y: 88, endPoint x: 284, endPoint y: 129, distance: 56.7
click at [284, 129] on div "Company TOPS Codes PGW [GEOGRAPHIC_DATA] PSF571 [STREET_ADDRESS]" at bounding box center [383, 233] width 590 height 303
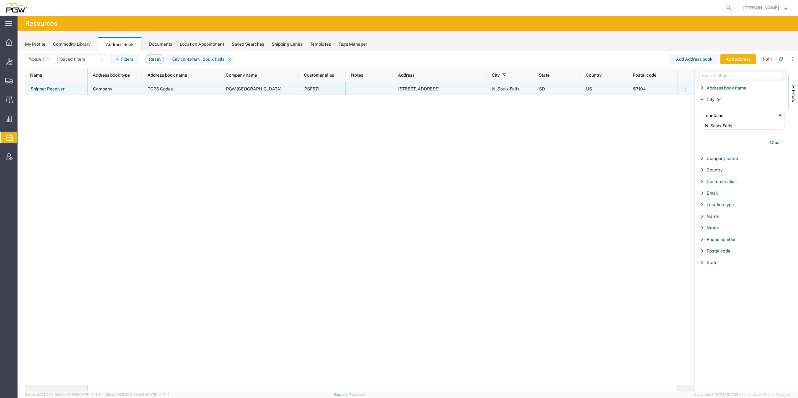
drag, startPoint x: 319, startPoint y: 88, endPoint x: 314, endPoint y: 88, distance: 5.9
click at [314, 88] on span "PSF571" at bounding box center [311, 88] width 15 height 5
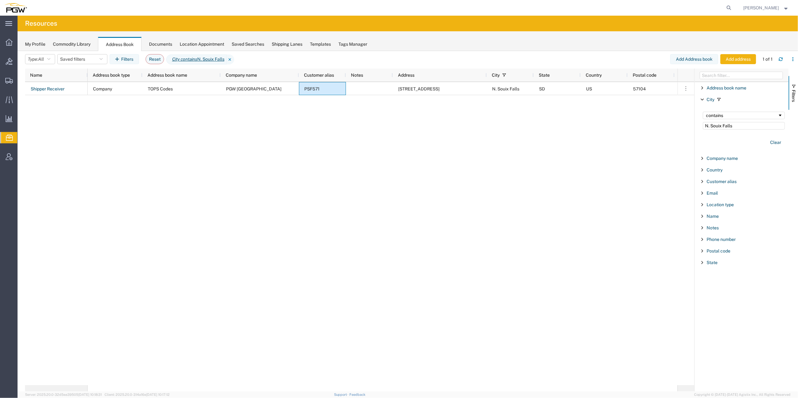
drag, startPoint x: 321, startPoint y: 91, endPoint x: 281, endPoint y: 121, distance: 49.7
click at [281, 121] on div "Company TOPS Codes PGW [GEOGRAPHIC_DATA] PSF571 [STREET_ADDRESS]" at bounding box center [383, 233] width 590 height 303
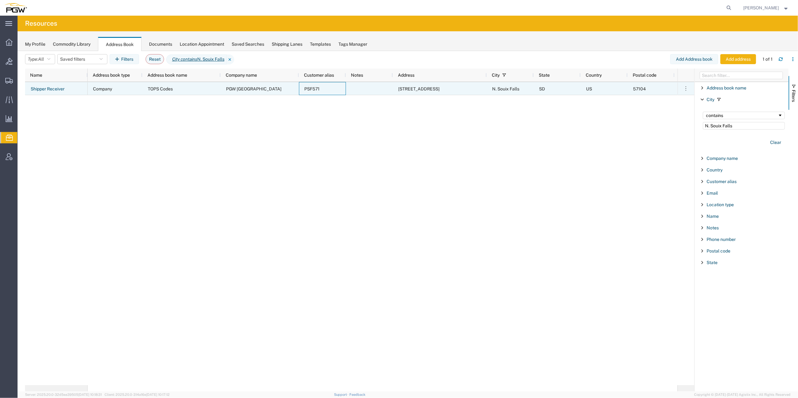
drag, startPoint x: 305, startPoint y: 86, endPoint x: 300, endPoint y: 89, distance: 6.2
click at [300, 89] on div "PSF571" at bounding box center [322, 88] width 47 height 13
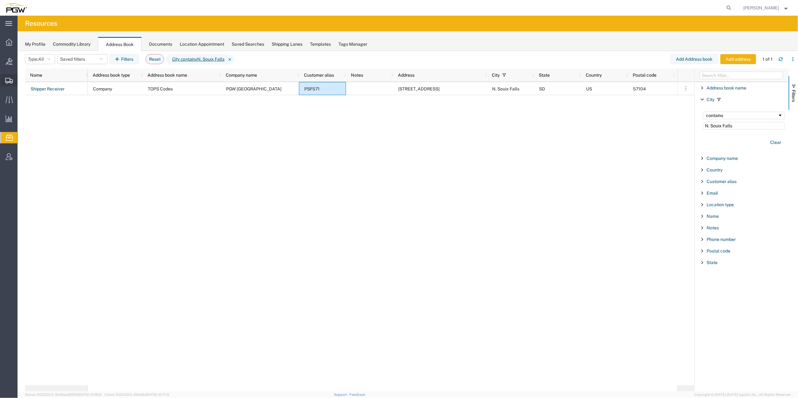
click at [0, 0] on span "Create Shipment" at bounding box center [0, 0] width 0 height 0
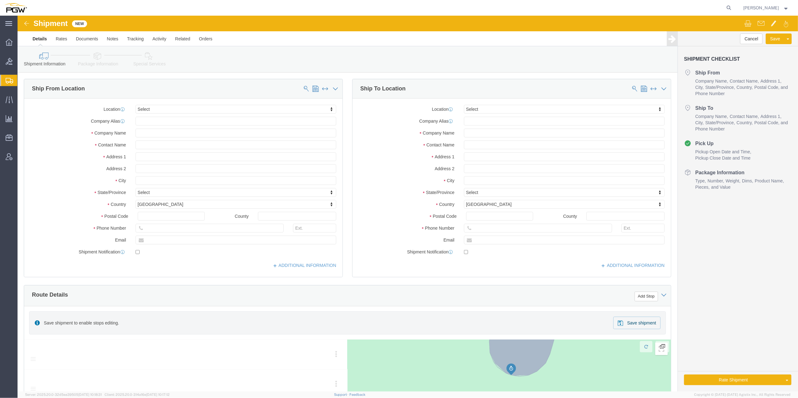
select select
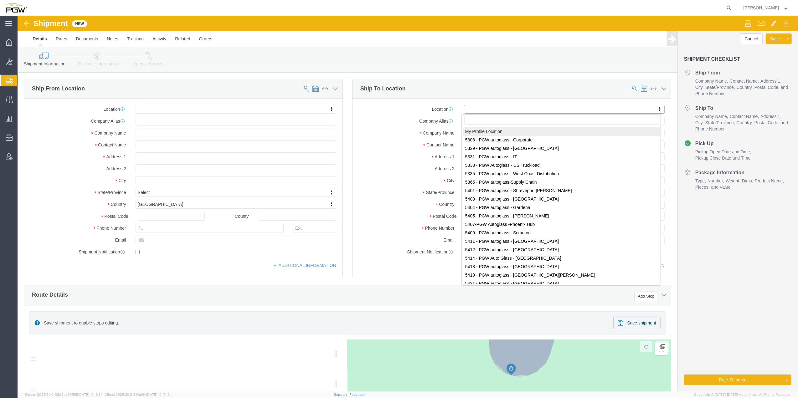
type input "PSF571"
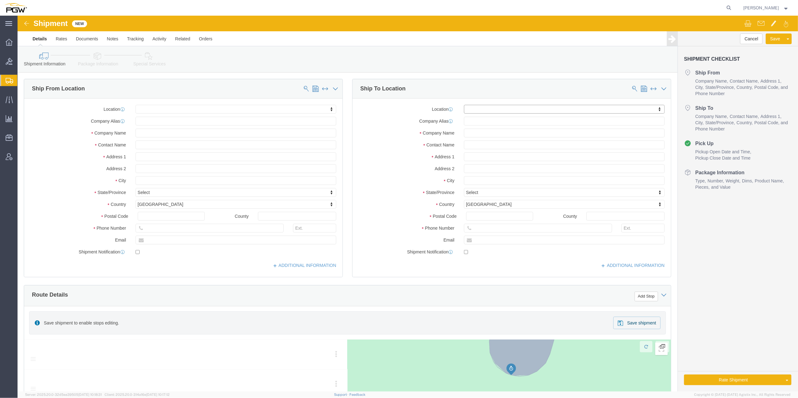
drag, startPoint x: 467, startPoint y: 95, endPoint x: 455, endPoint y: 101, distance: 13.4
click div "Location My Profile Location 5303 - PGW autoglass - Corporate 5329 - PGW autogl…"
click input "text"
paste input "PSF571"
type input "PSF571"
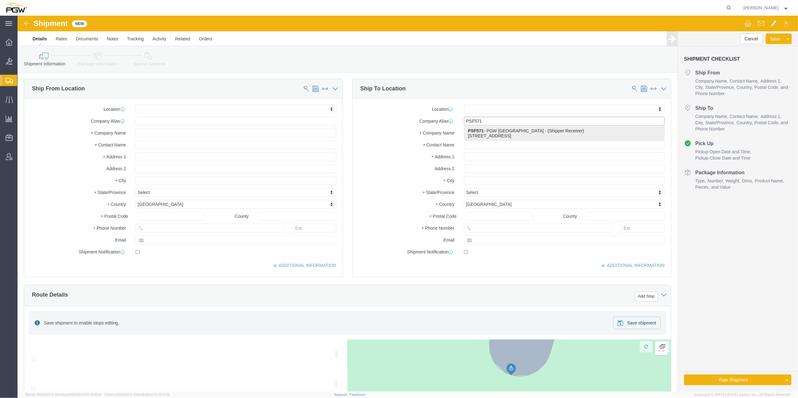
click strong "PSF571"
select select "SD"
type input "PSF571"
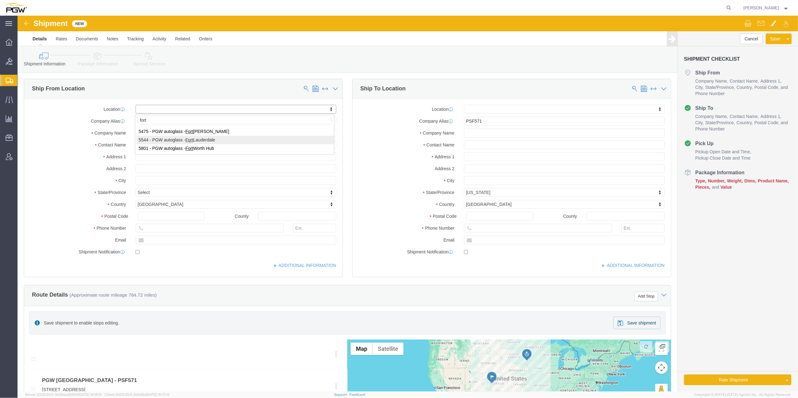
type input "fort"
select select "28363"
select select "FL"
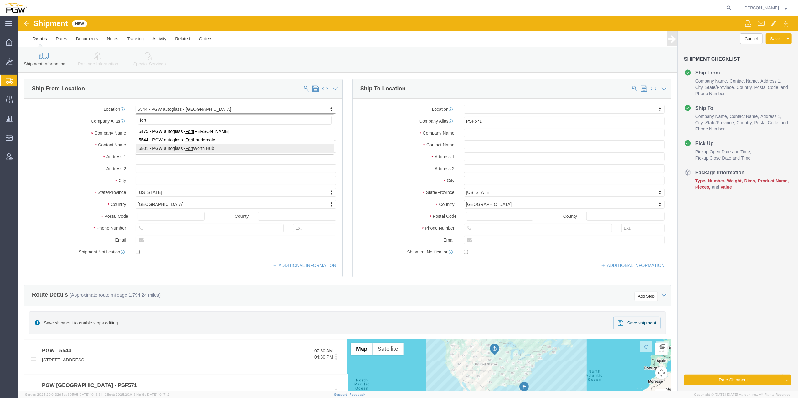
type input "fort"
select select "62891"
select select "[GEOGRAPHIC_DATA]"
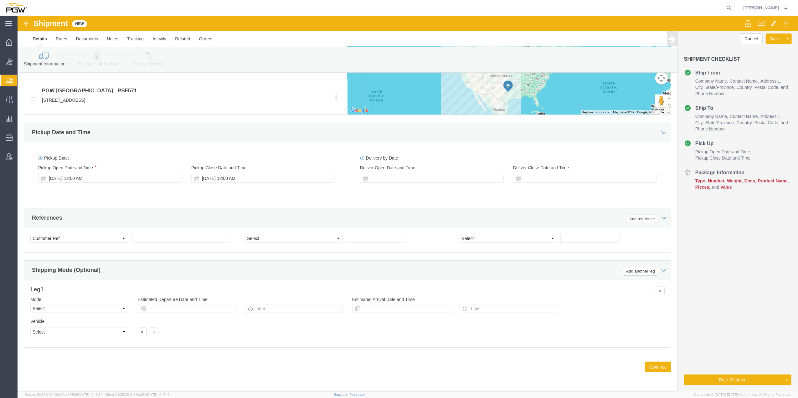
scroll to position [297, 0]
click div "[DATE] 12:00 AM"
click button "Apply"
click select "Select Air Less than Truckload Multi-Leg Ocean Freight Rail Small Parcel Truckl…"
select select "SMAL"
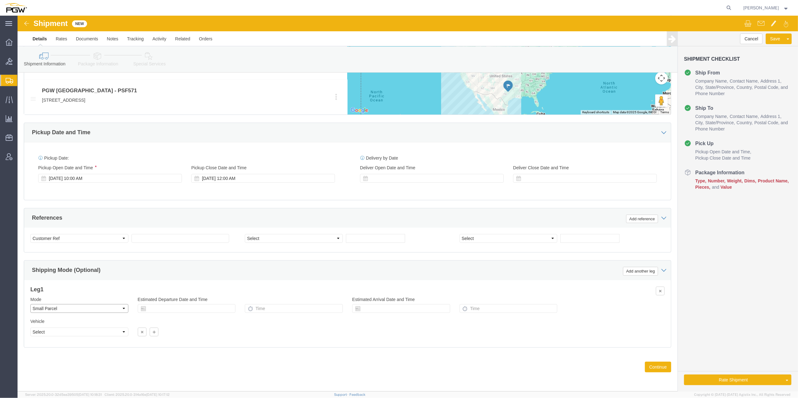
click select "Select Air Less than Truckload Multi-Leg Ocean Freight Rail Small Parcel Truckl…"
click button "Continue"
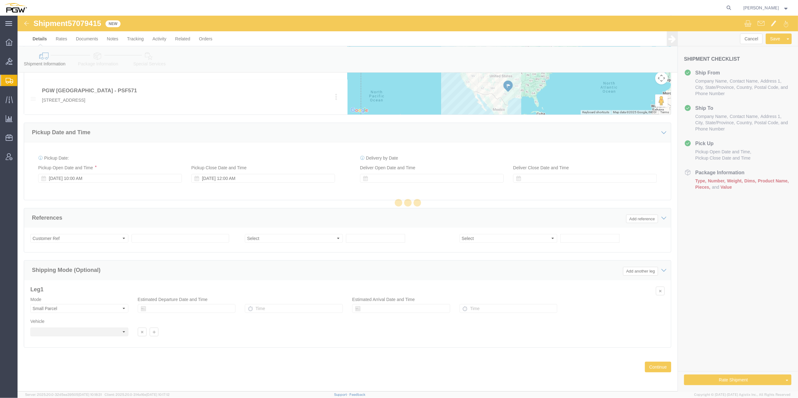
select select "62891"
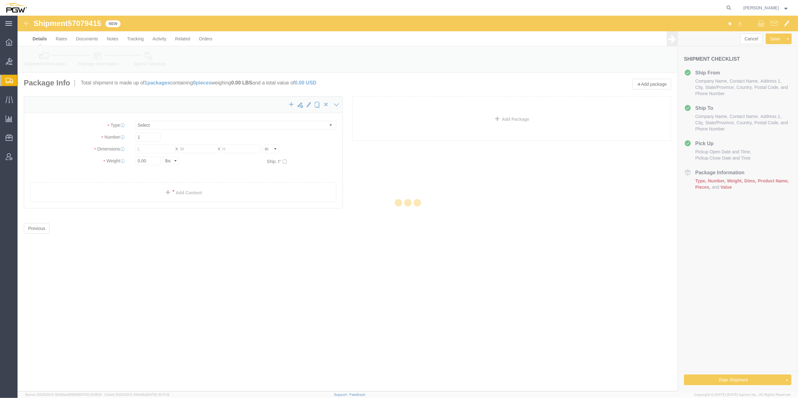
select select "YRPK"
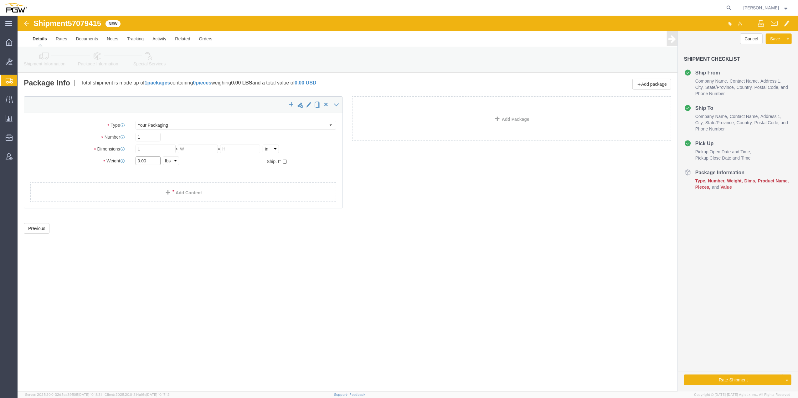
drag, startPoint x: 120, startPoint y: 145, endPoint x: 112, endPoint y: 147, distance: 9.1
click input "0.00"
type input "382.00"
click input "text"
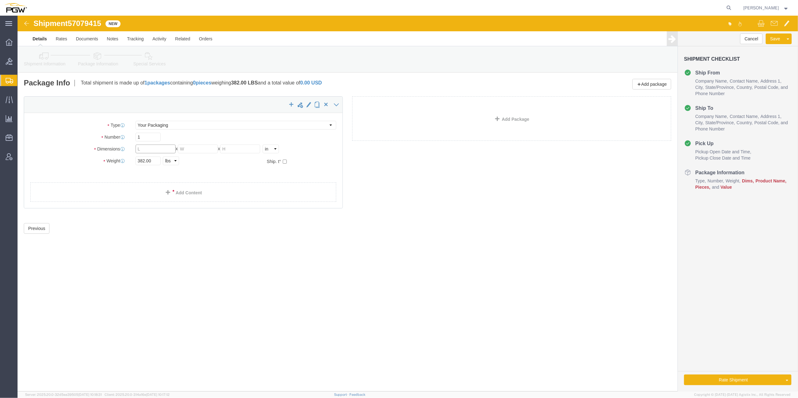
click input "text"
type input "73"
click input "text"
type input "30"
click input "text"
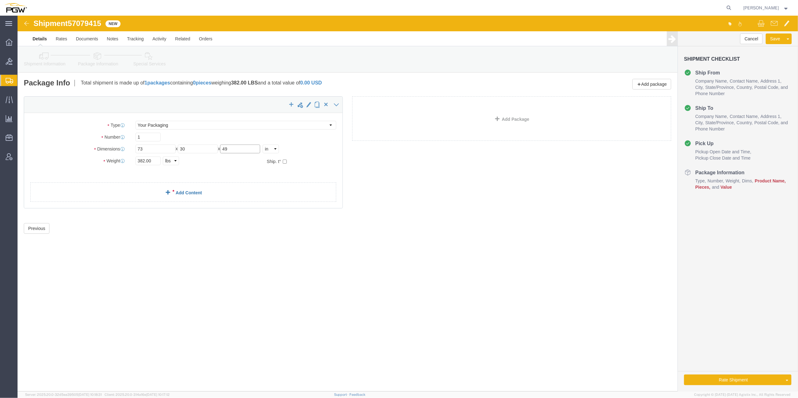
type input "49"
click link "Add Content"
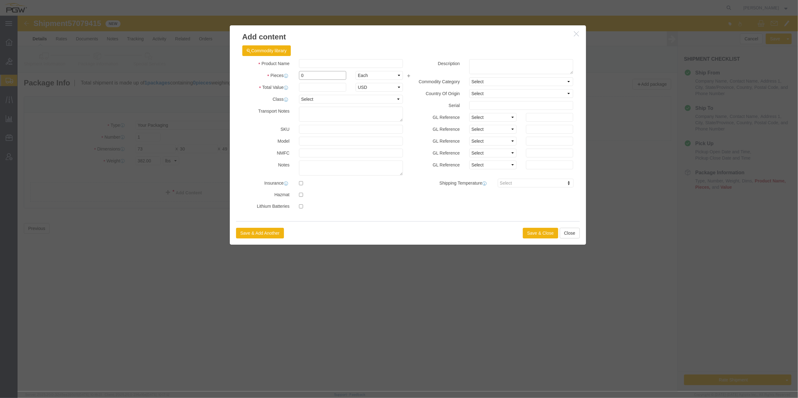
click input "0"
drag, startPoint x: 286, startPoint y: 60, endPoint x: 282, endPoint y: 60, distance: 3.4
click input "0"
type input "1"
click input "text"
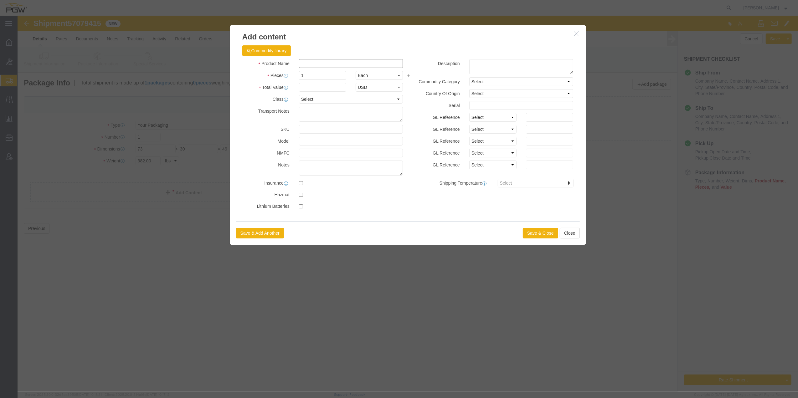
click input "text"
paste input "DQ11429"
type input "DQ11429"
click input "DQ11429"
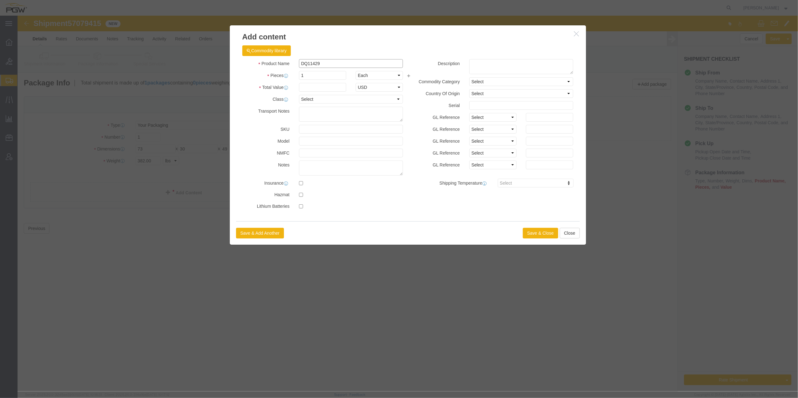
drag, startPoint x: 304, startPoint y: 46, endPoint x: 271, endPoint y: 45, distance: 33.8
click div "Product Name DQ11429"
click select "Select 50 55 60 65 70 85 92.5 100 125 175 250 300 400"
select select "92.5"
click select "Select 50 55 60 65 70 85 92.5 100 125 175 250 300 400"
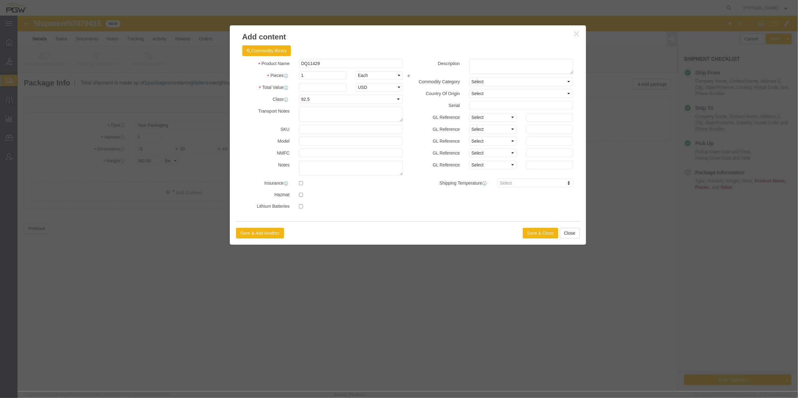
click div "Product Name DQ11429 Pieces 1 Select Bag Barrels 100Board Feet Bottle Box Blist…"
click input "text"
type input "1"
click h3 "Add content"
click button "Save & Close"
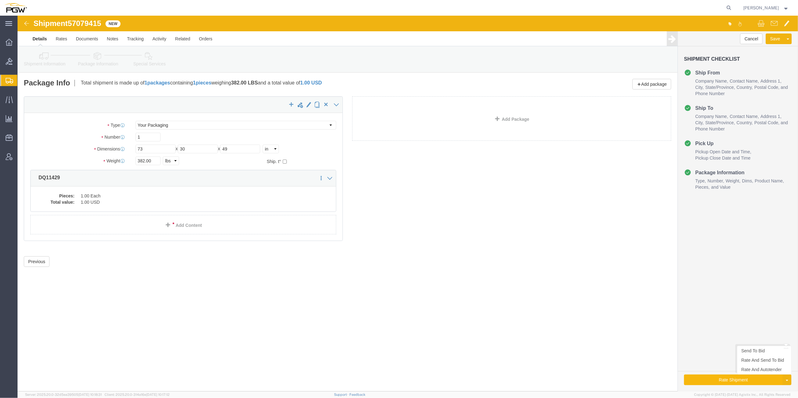
click button "Rate Shipment"
click icon
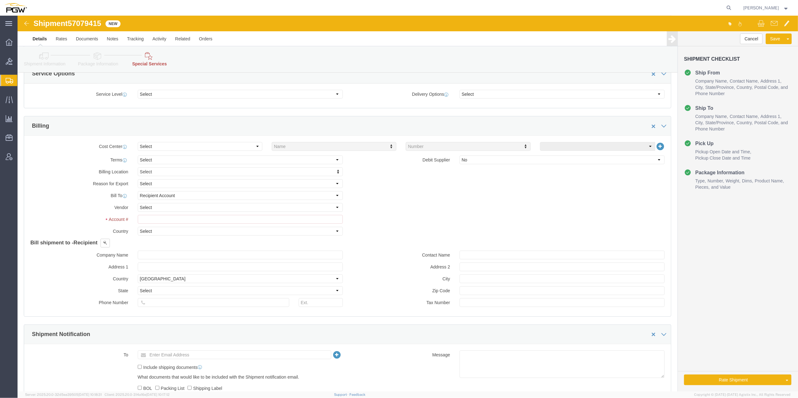
scroll to position [250, 0]
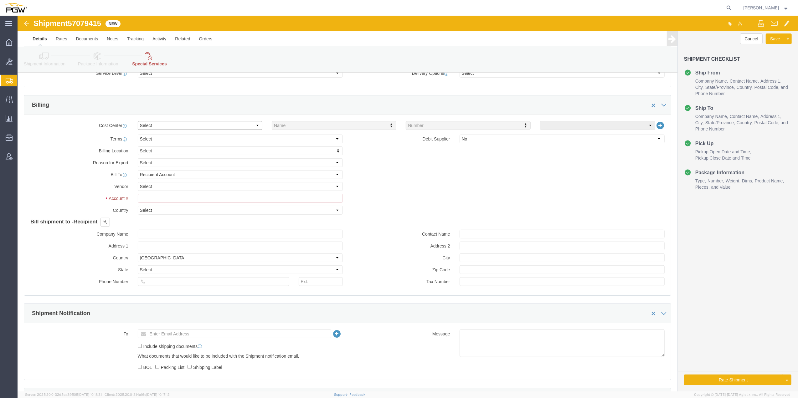
click select "Select Buyer Cost Center Department Operations Number Order Number Sales Person"
select select "COSTCENTER"
click select "Select Buyer Cost Center Department Operations Number Order Number Sales Person"
type input "5801"
click input "text"
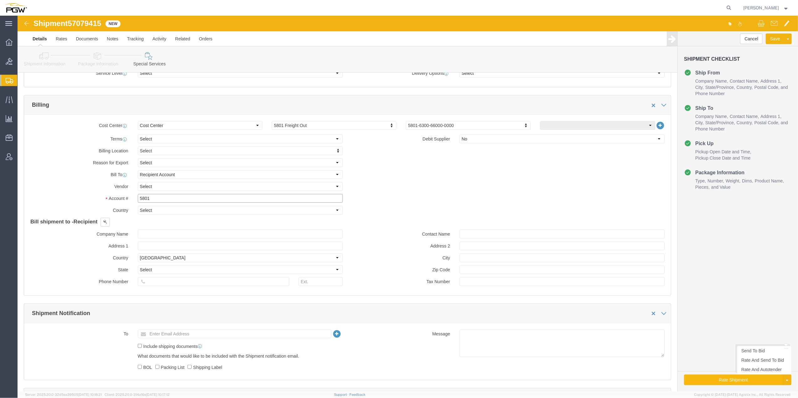
type input "5801"
click button "Rate Shipment"
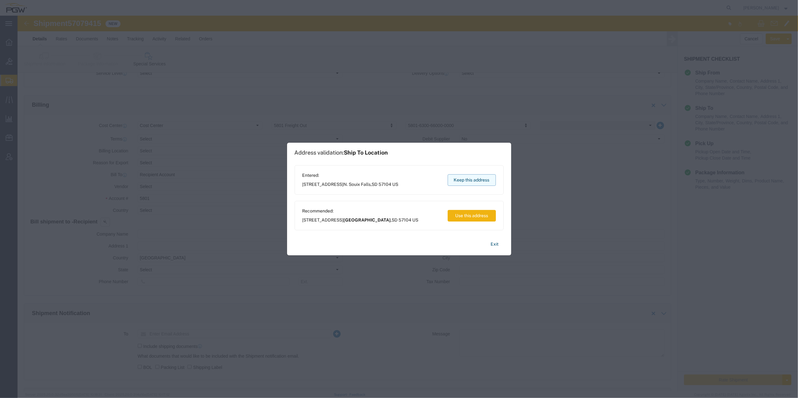
click at [468, 184] on button "Keep this address" at bounding box center [471, 180] width 48 height 12
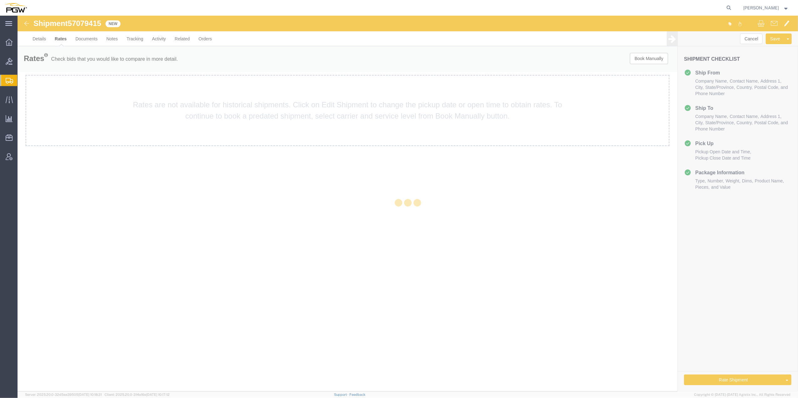
scroll to position [0, 0]
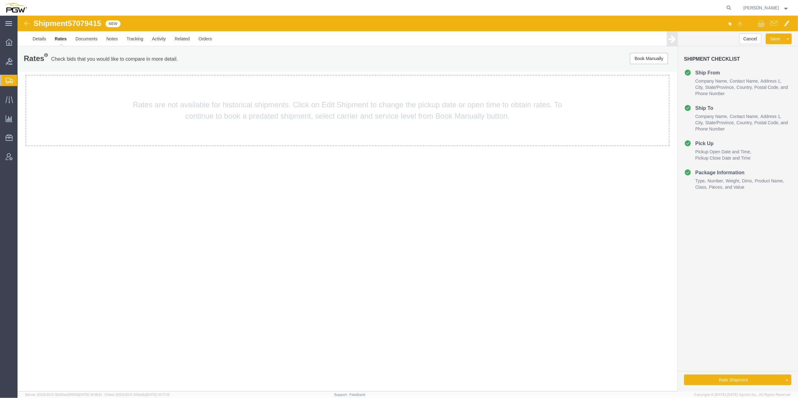
click at [63, 42] on link "Rates" at bounding box center [60, 38] width 21 height 15
click at [764, 377] on button "Rate Shipment" at bounding box center [733, 380] width 99 height 11
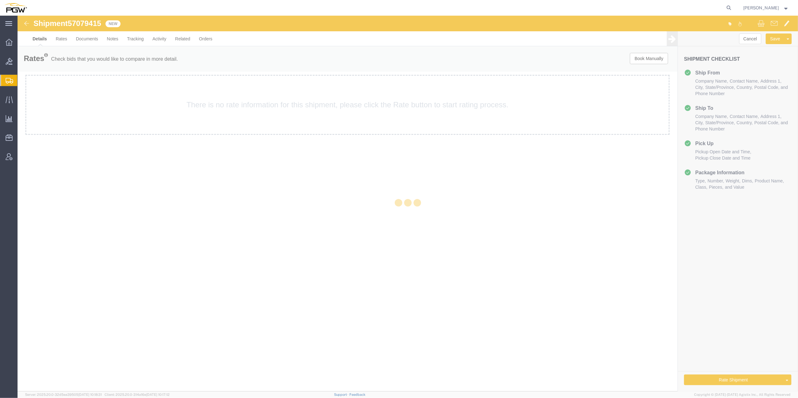
select select "62891"
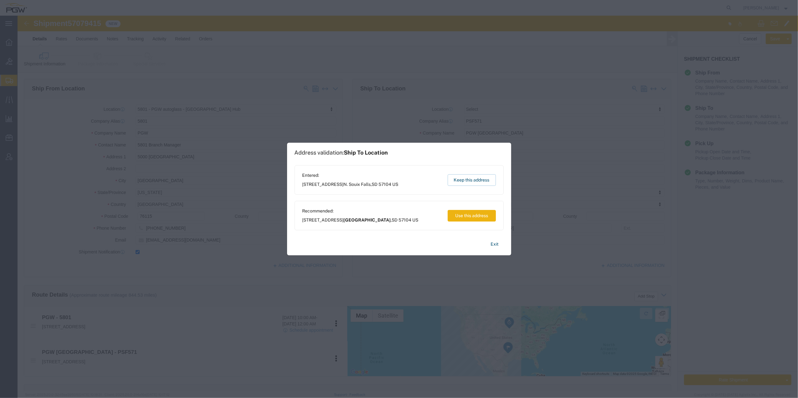
click at [478, 214] on button "Use this address" at bounding box center [471, 216] width 48 height 12
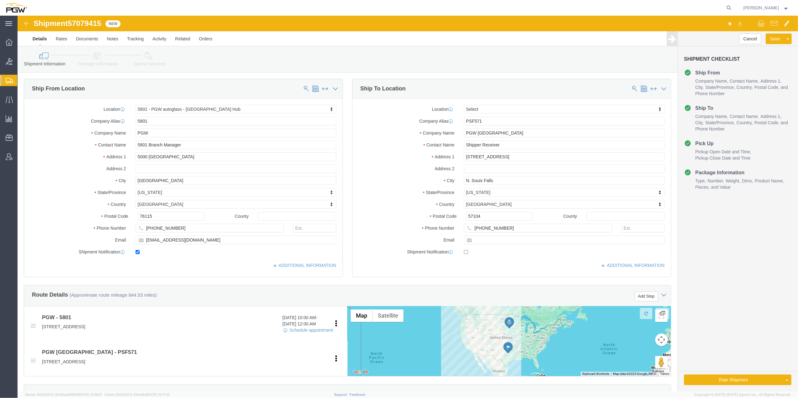
type input "[GEOGRAPHIC_DATA]"
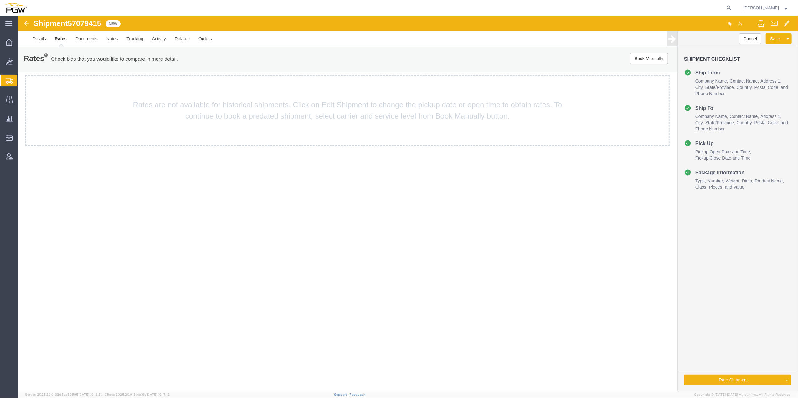
click at [63, 38] on link "Rates" at bounding box center [60, 38] width 21 height 15
click at [35, 43] on link "Details" at bounding box center [39, 38] width 22 height 15
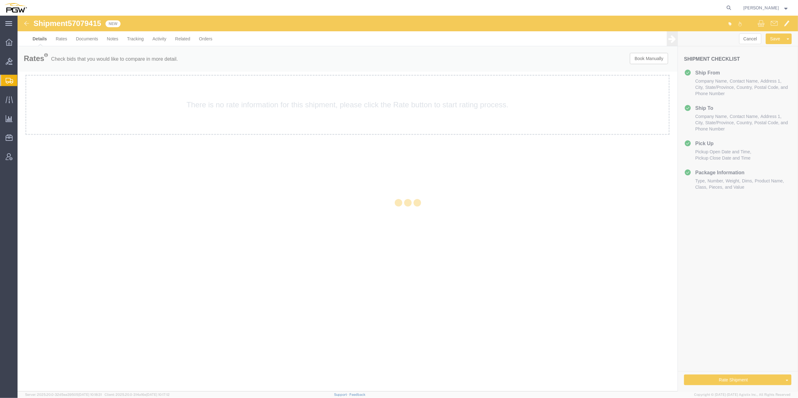
select select "62891"
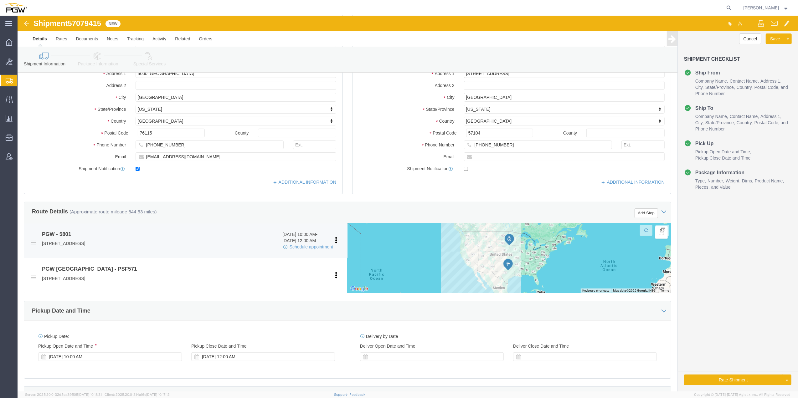
scroll to position [167, 0]
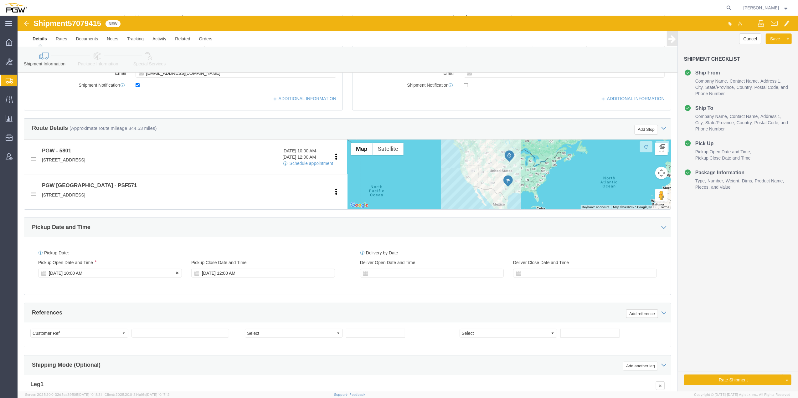
click div "[DATE] 10:00 AM"
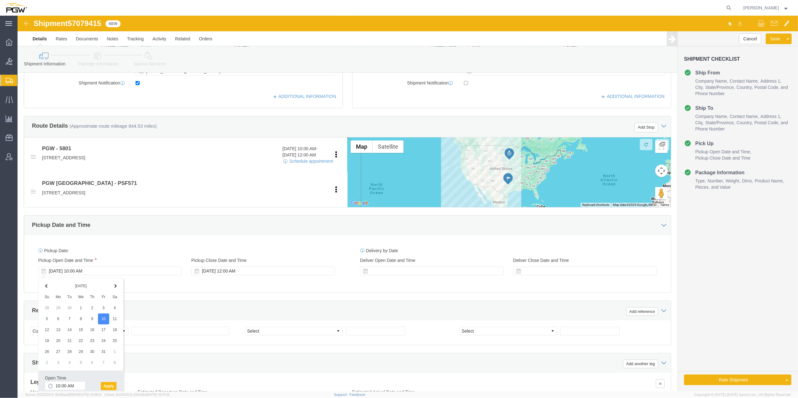
click button "Apply"
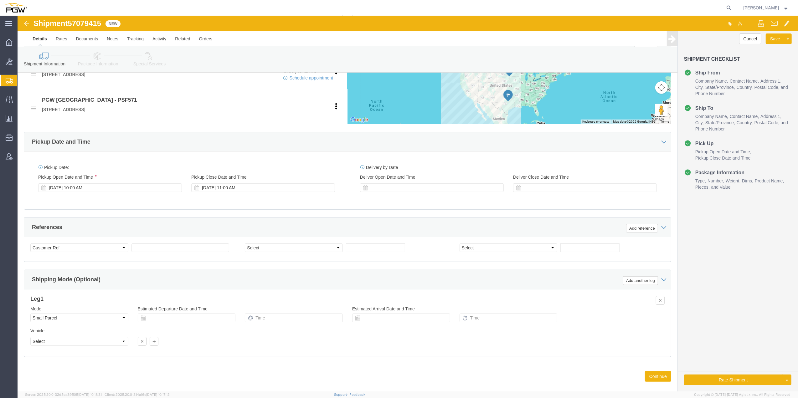
scroll to position [263, 0]
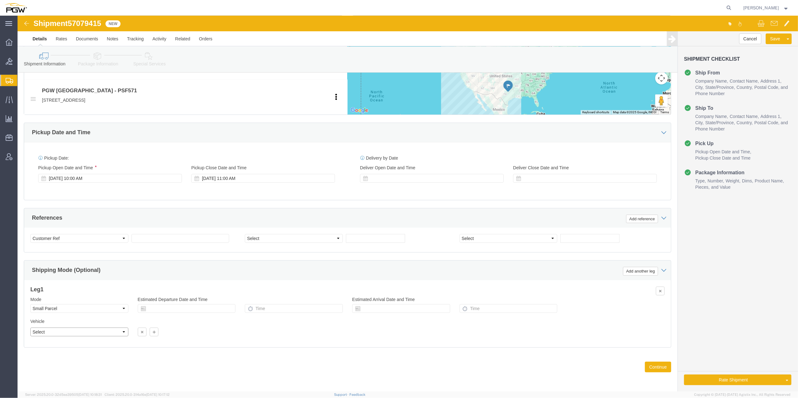
click select "Select"
click div "Leg 1 Mode Select Air Less than Truckload Multi-Leg Ocean Freight Rail Small Pa…"
click button "Continue"
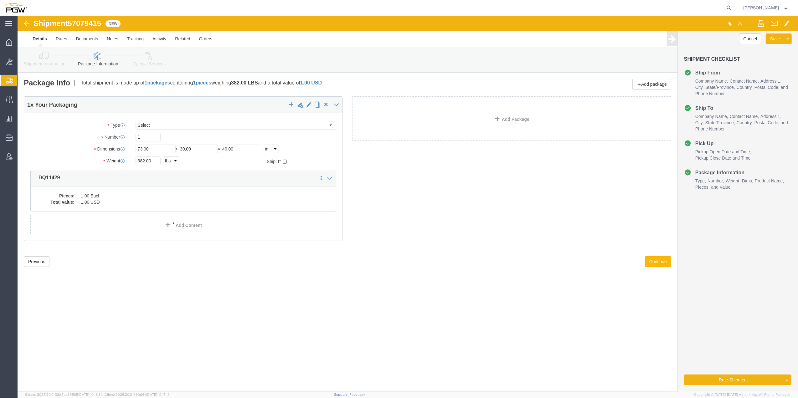
scroll to position [0, 0]
click button "Rate Shipment"
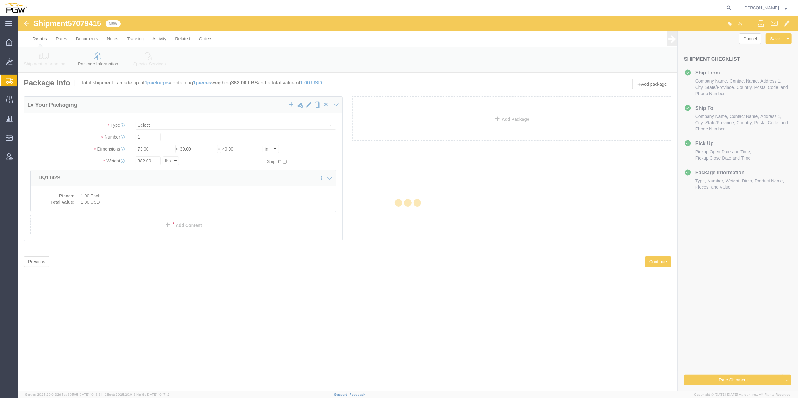
select select
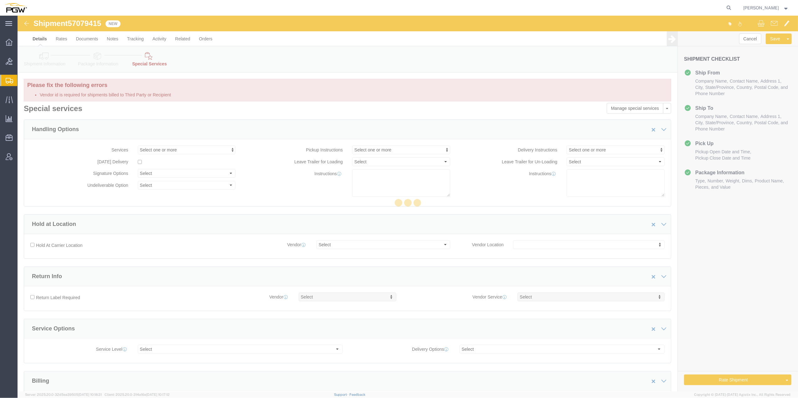
select select "COSTCENTER"
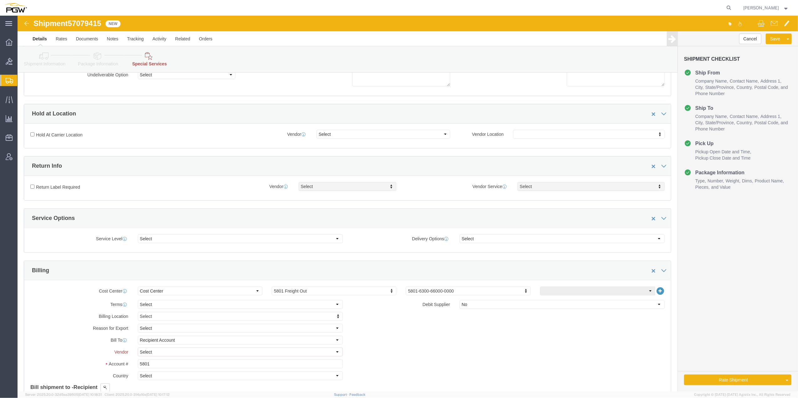
scroll to position [125, 0]
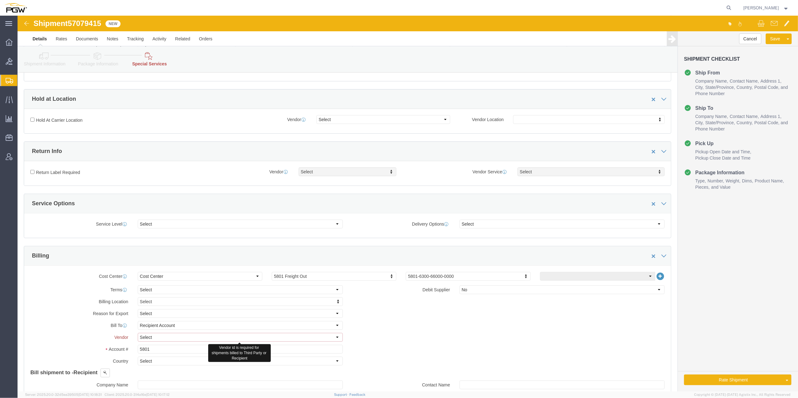
click select "Select DHL FedEx Express UPS"
select select "FedEx Express"
click select "Select DHL FedEx Express UPS"
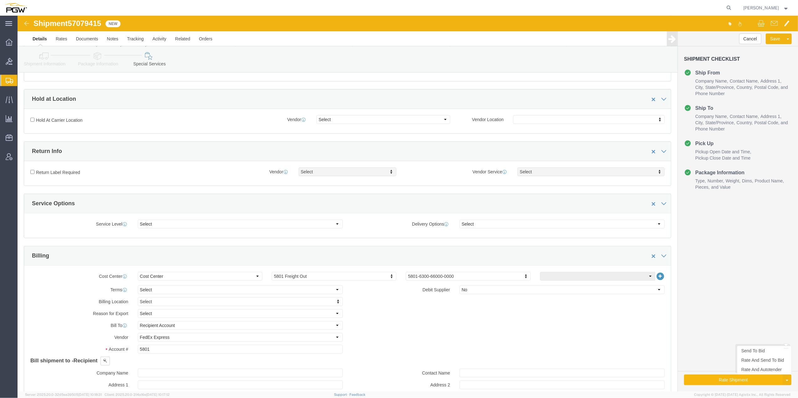
click button "Rate Shipment"
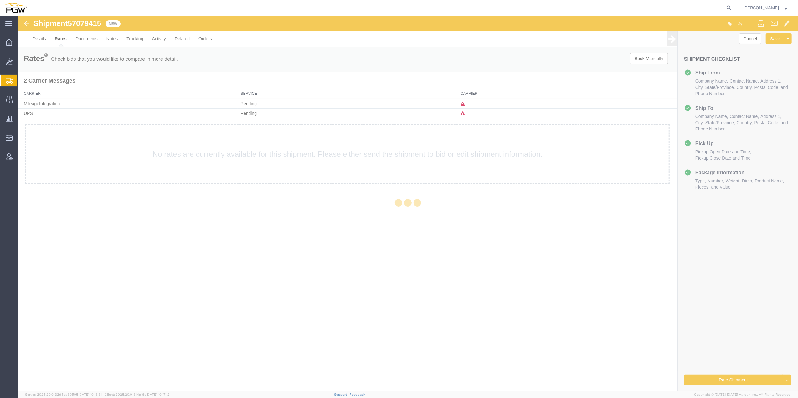
scroll to position [0, 0]
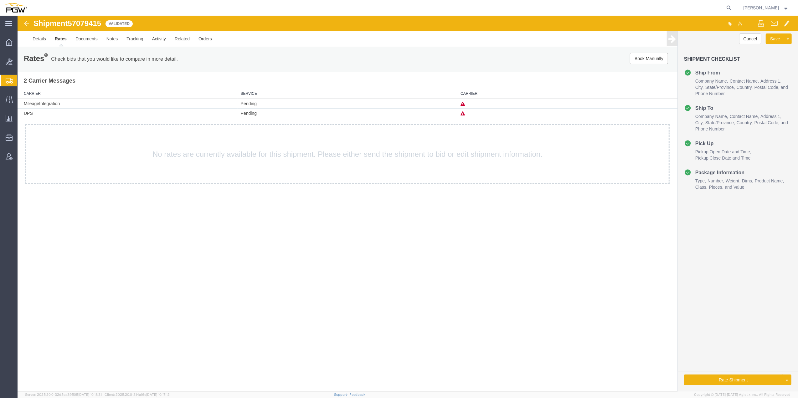
click at [461, 99] on td at bounding box center [567, 104] width 220 height 10
click at [460, 105] on icon at bounding box center [462, 104] width 4 height 4
click at [452, 135] on div "No rates are currently available for this shipment. Please either send the ship…" at bounding box center [347, 154] width 644 height 60
click at [371, 171] on div "No rates are currently available for this shipment. Please either send the ship…" at bounding box center [347, 154] width 644 height 60
click at [37, 42] on link "Details" at bounding box center [39, 38] width 22 height 15
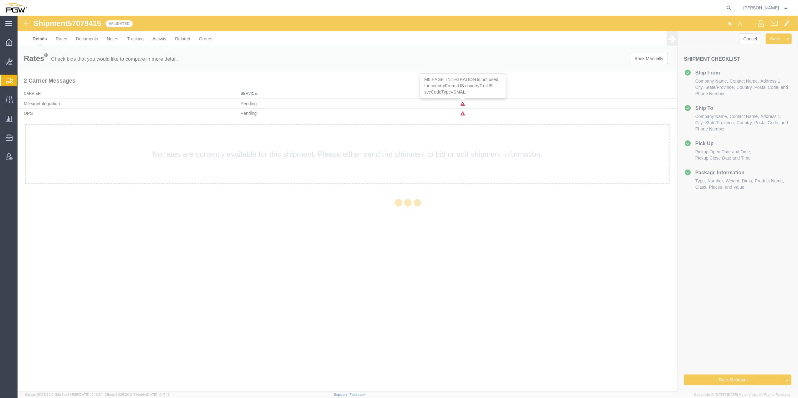
select select "62891"
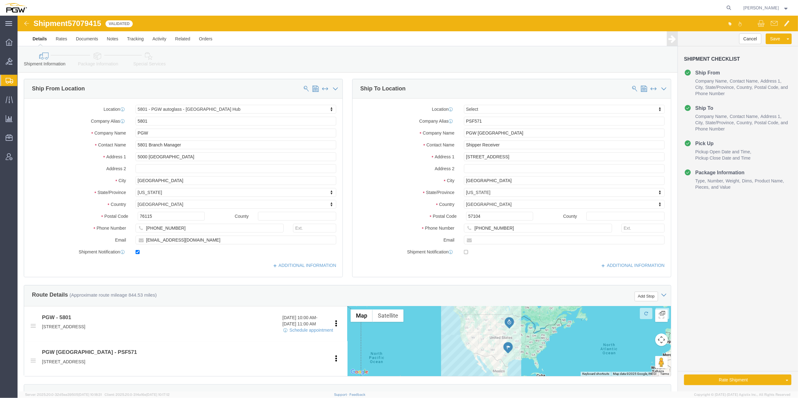
click icon
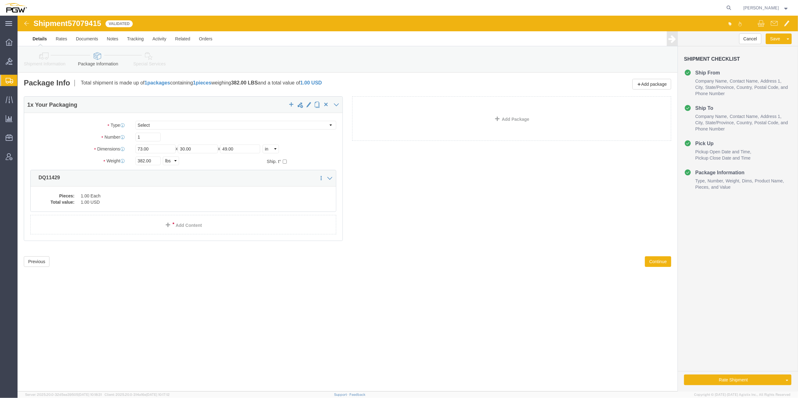
click link "Special Services"
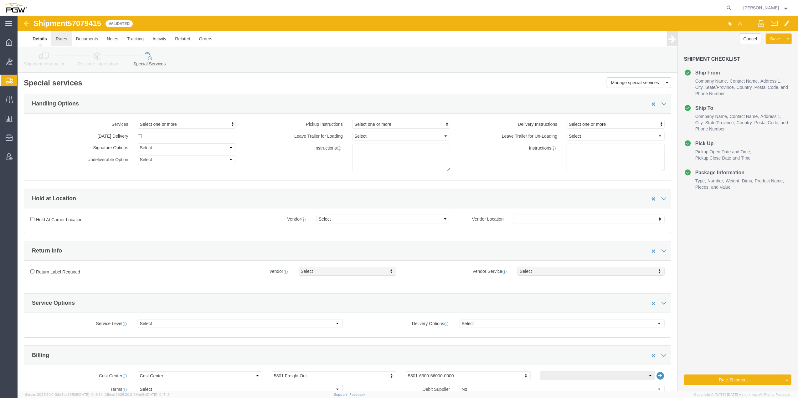
click link "Rates"
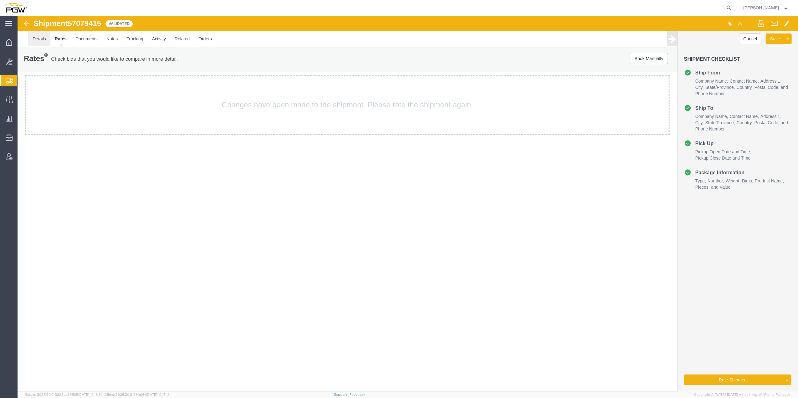
click at [42, 41] on link "Details" at bounding box center [39, 38] width 22 height 15
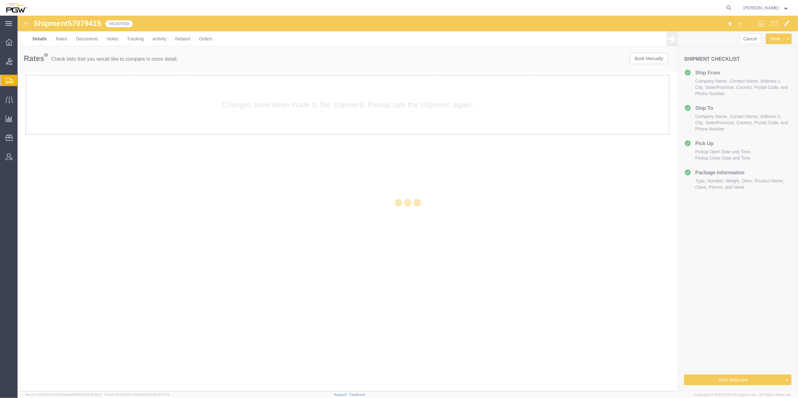
select select "62891"
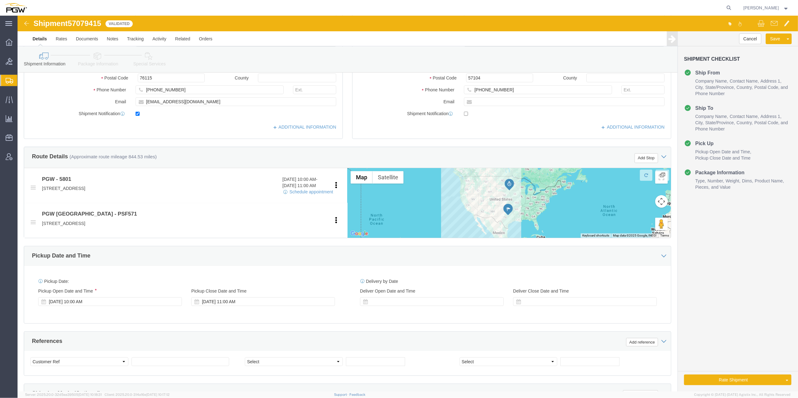
scroll to position [55, 0]
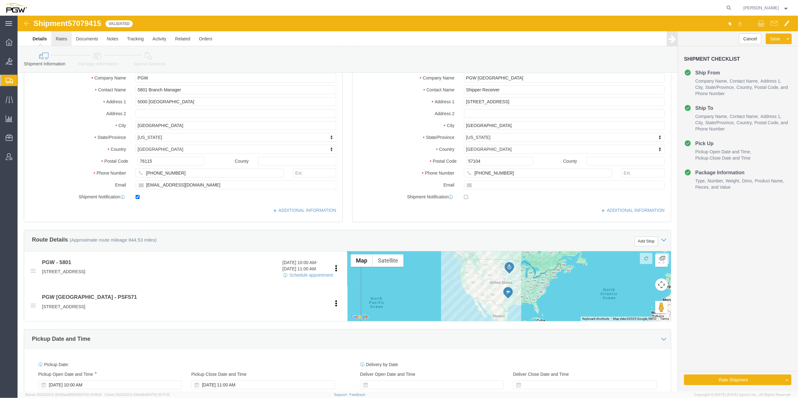
click link "Rates"
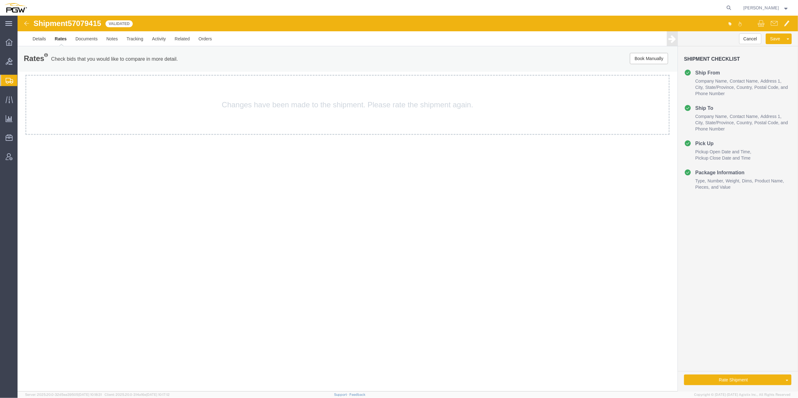
click at [63, 40] on link "Rates" at bounding box center [60, 38] width 21 height 15
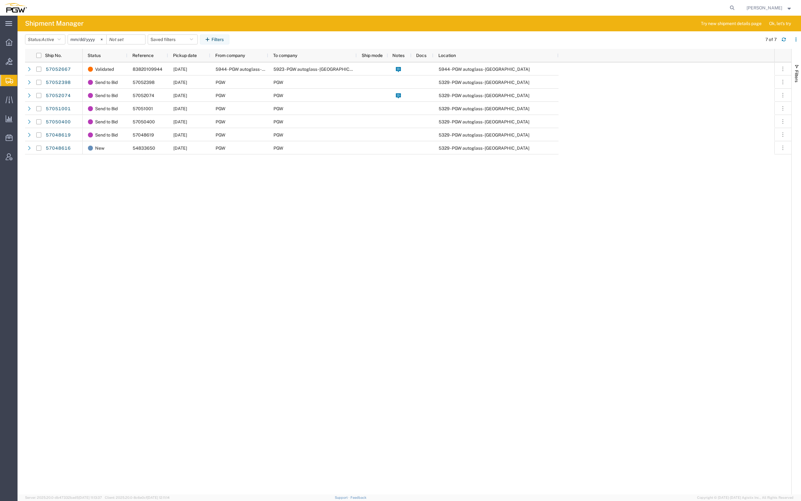
click at [481, 350] on div "Validated 83820109944 10/07/2025 5944 - PGW autoglass - Saskatoon 5923 - PGW au…" at bounding box center [429, 278] width 692 height 432
click at [742, 0] on div "[PERSON_NAME]" at bounding box center [769, 8] width 55 height 16
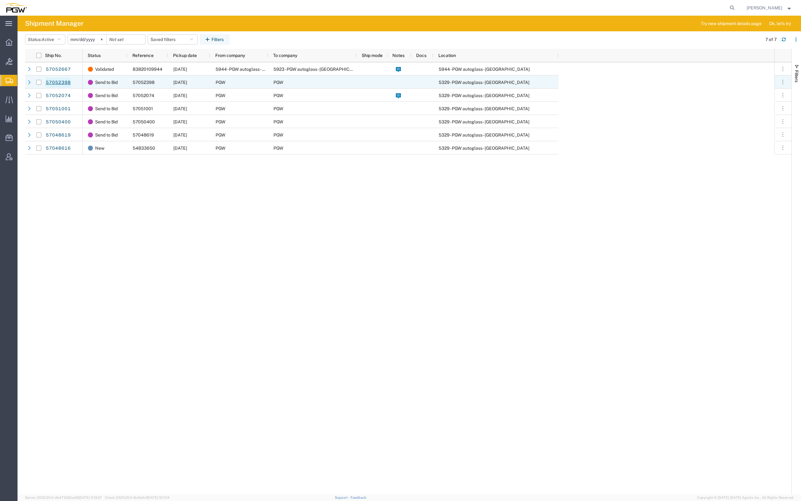
click at [64, 84] on link "57052398" at bounding box center [58, 83] width 26 height 10
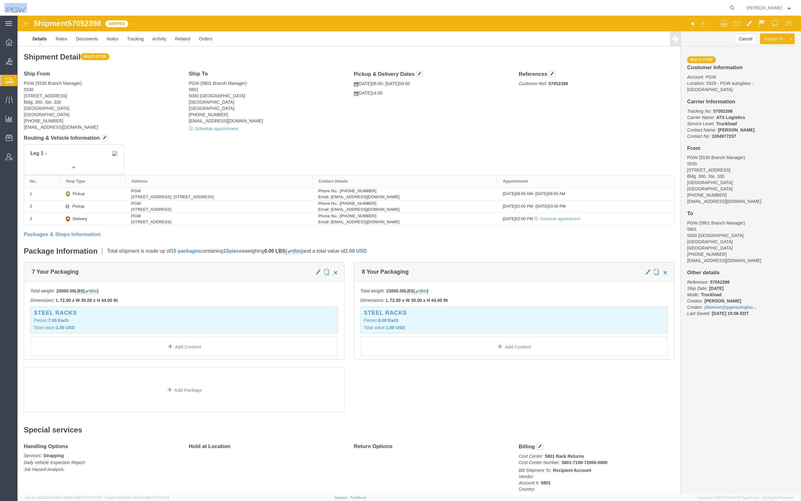
drag, startPoint x: 371, startPoint y: 0, endPoint x: -506, endPoint y: 53, distance: 878.1
click at [0, 53] on html "main_menu Created with Sketch. Collapse Menu Overview Bids Shipments Shipment M…" at bounding box center [400, 250] width 801 height 501
click div "Ship From PGW (5530 Branch Manager) 5530 1922 Murfreesboro Pike Bldg. 300. Ste.…"
click at [667, 0] on agx-global-search at bounding box center [637, 8] width 200 height 16
click div "Ship From PGW (5530 Branch Manager) 5530 1922 Murfreesboro Pike Bldg. 300. Ste.…"
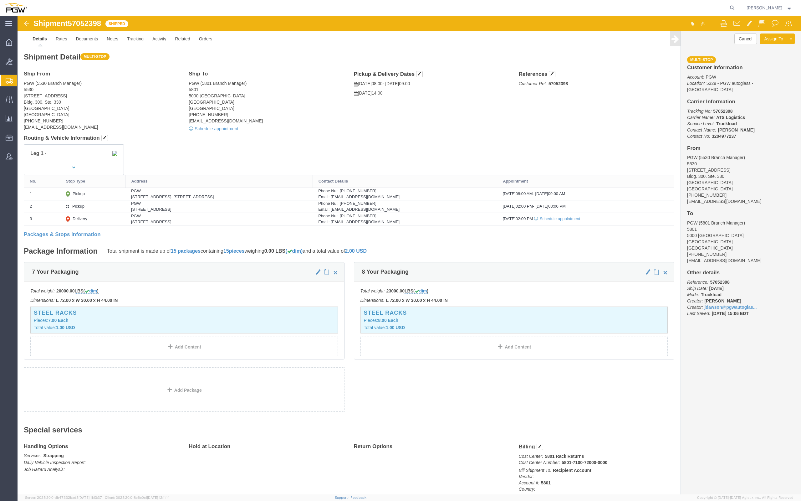
click at [708, 0] on agx-global-search at bounding box center [637, 8] width 200 height 16
drag, startPoint x: 586, startPoint y: 132, endPoint x: 587, endPoint y: 138, distance: 5.7
click div "Leg 1 -"
drag, startPoint x: 292, startPoint y: 0, endPoint x: 172, endPoint y: 8, distance: 120.7
click at [172, 8] on div at bounding box center [384, 8] width 706 height 16
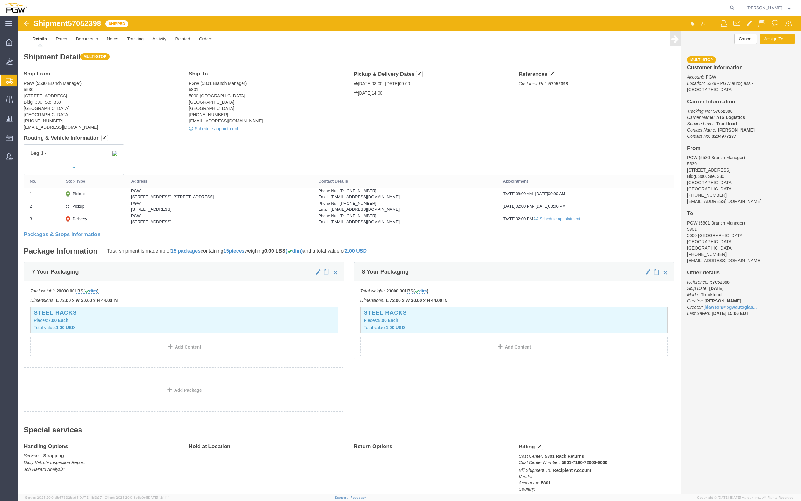
click div "Ship From PGW (5530 Branch Manager) 5530 1922 Murfreesboro Pike Bldg. 300. Ste.…"
click at [795, 0] on div "[PERSON_NAME]" at bounding box center [769, 8] width 55 height 16
click at [0, 0] on span "Shipment Manager" at bounding box center [0, 0] width 0 height 0
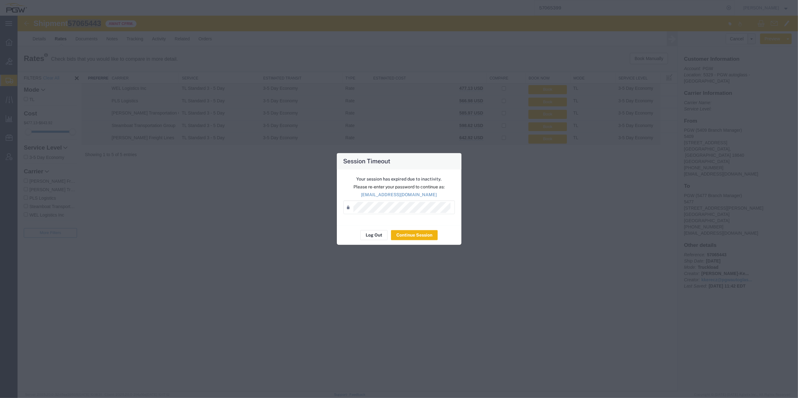
click at [397, 200] on div "Your session has expired due to inactivity. Please re-enter your password to co…" at bounding box center [399, 198] width 125 height 56
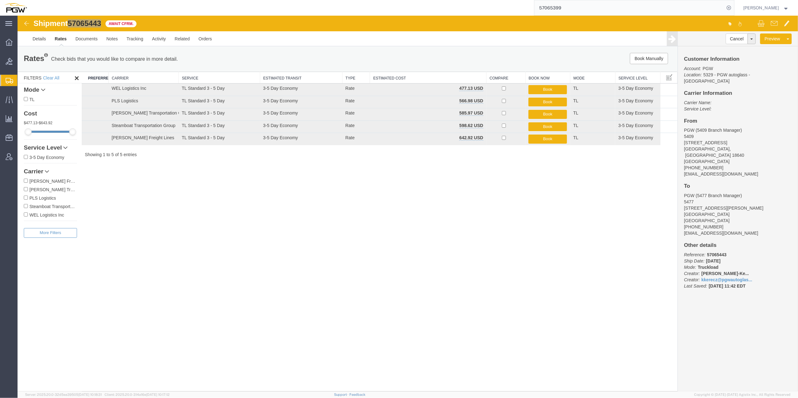
click at [0, 0] on span "Shipment Manager" at bounding box center [0, 0] width 0 height 0
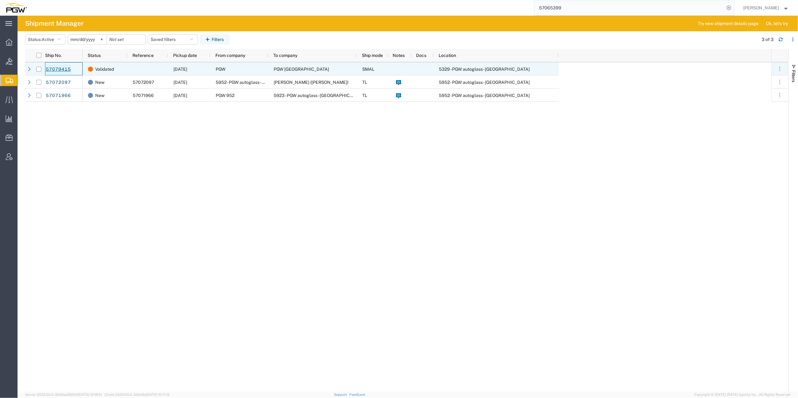
click at [61, 71] on link "57079415" at bounding box center [58, 69] width 26 height 10
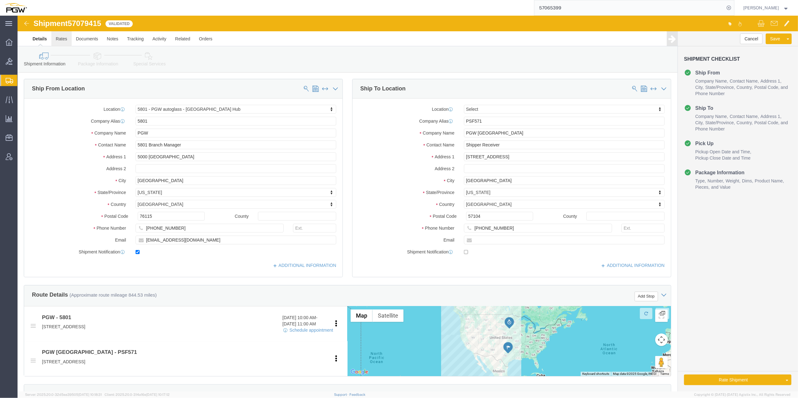
click link "Rates"
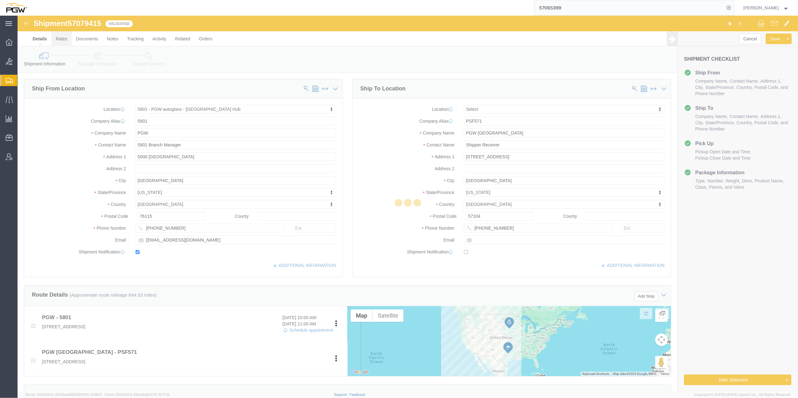
select select "62891"
select select
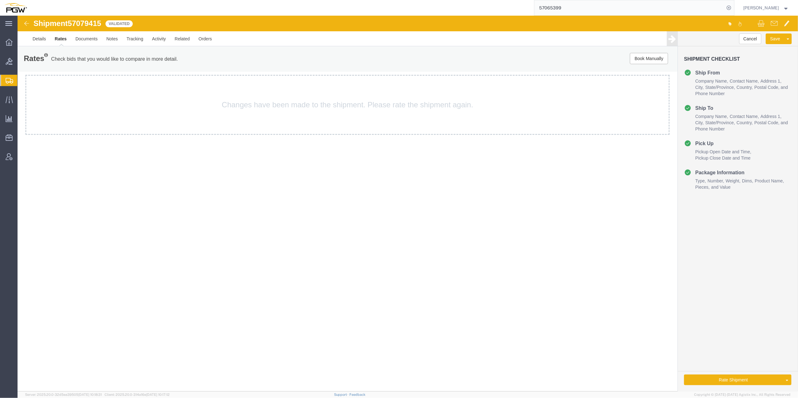
click at [257, 101] on div "Changes have been made to the shipment. Please rate the shipment again." at bounding box center [347, 105] width 644 height 60
click at [295, 233] on div "Shipment 57079415 Validated Details Rates Documents Notes Tracking Activity Rel…" at bounding box center [408, 204] width 780 height 376
drag, startPoint x: 222, startPoint y: 197, endPoint x: 222, endPoint y: 189, distance: 7.8
click at [222, 197] on div "Shipment 57079415 Validated Details Rates Documents Notes Tracking Activity Rel…" at bounding box center [408, 204] width 780 height 376
click at [39, 41] on link "Details" at bounding box center [39, 38] width 22 height 15
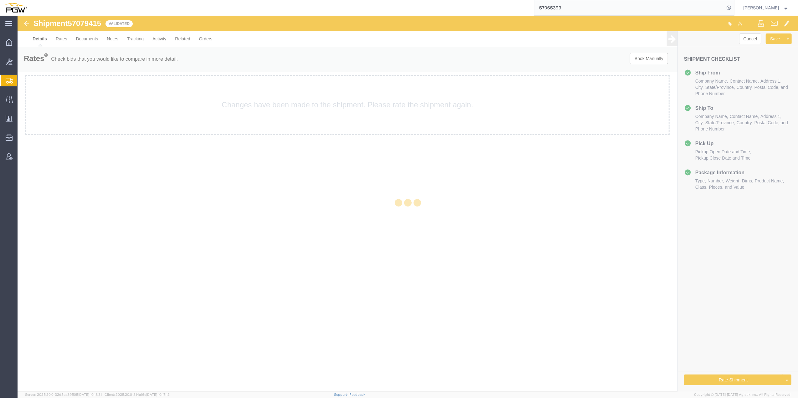
select select "62891"
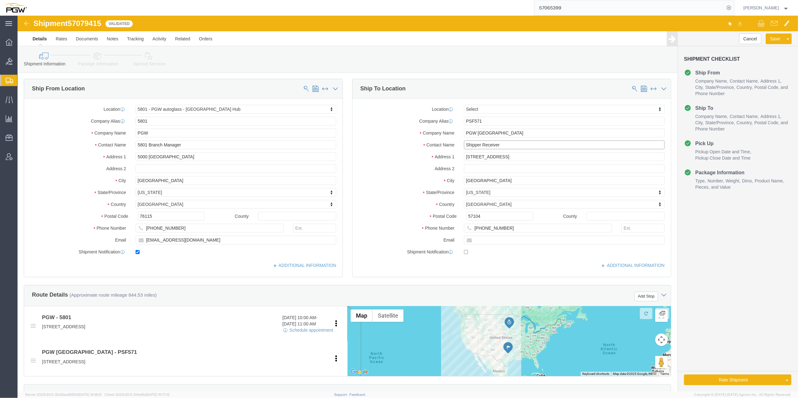
drag, startPoint x: 492, startPoint y: 130, endPoint x: 436, endPoint y: 116, distance: 57.7
click div "Location Select Select My Profile Location 5303 - PGW autoglass - Corporate 532…"
type input "Branch ma"
drag, startPoint x: 412, startPoint y: 124, endPoint x: 381, endPoint y: 125, distance: 30.7
click div "Location Select Select My Profile Location 5303 - PGW autoglass - Corporate 532…"
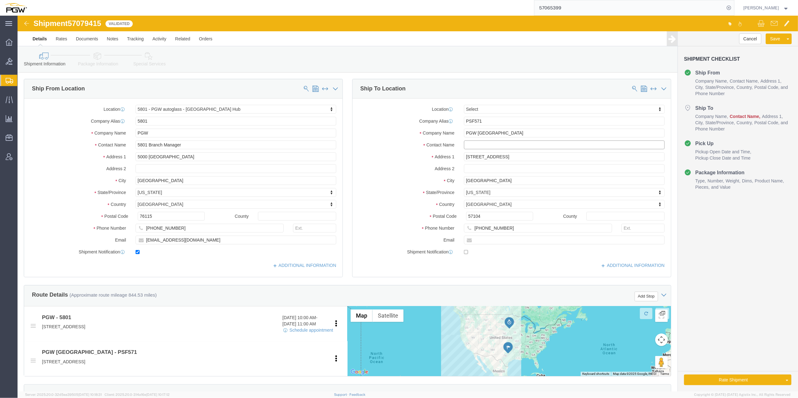
click input "text"
type input "Branch manager"
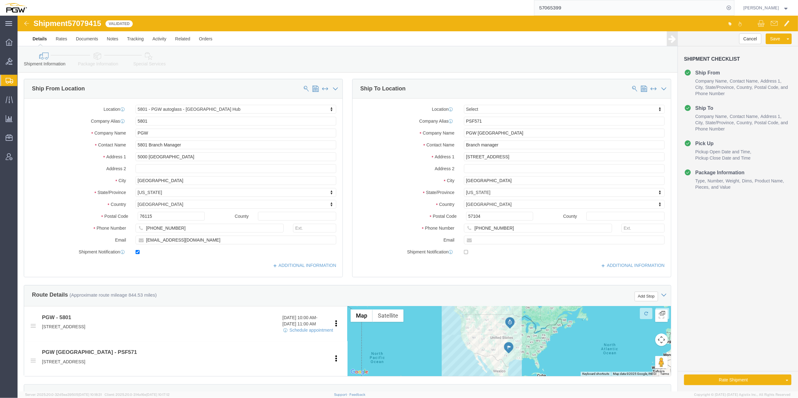
click div "Cancel Save Preview Assign To Clone Shipment Save As Template Shipment Checklis…"
click input "PSF571"
click div "Cancel Save Preview Assign To Clone Shipment Save As Template Shipment Checklis…"
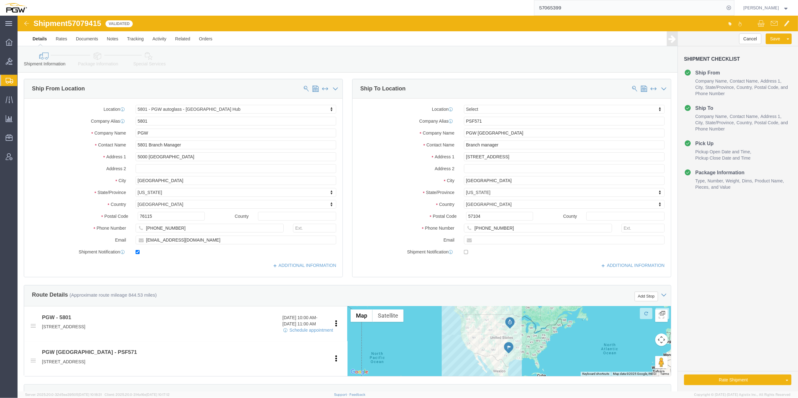
click icon
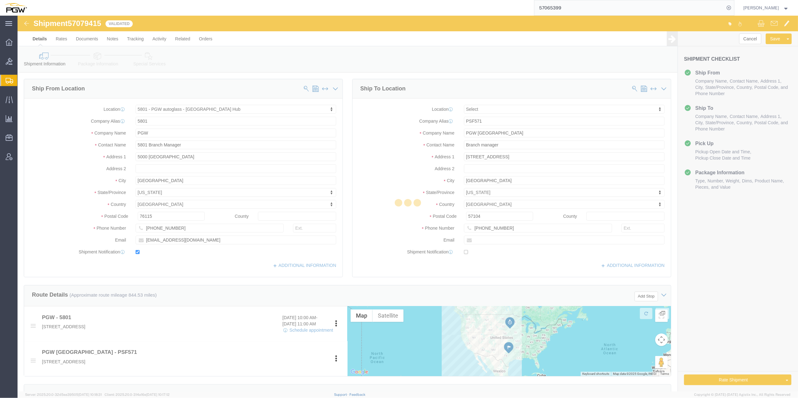
select select
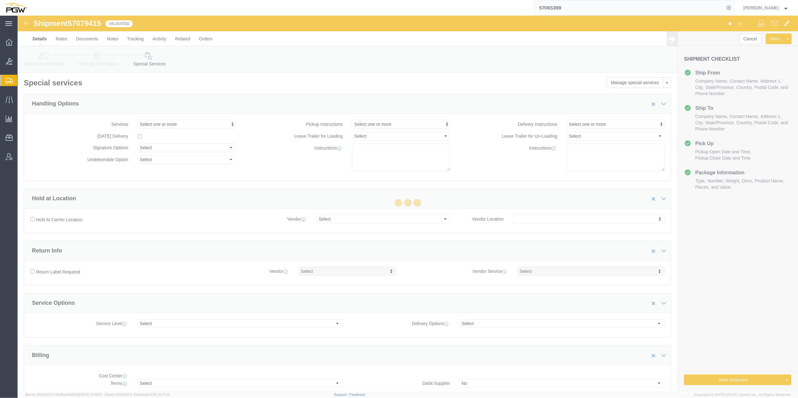
select select "COSTCENTER"
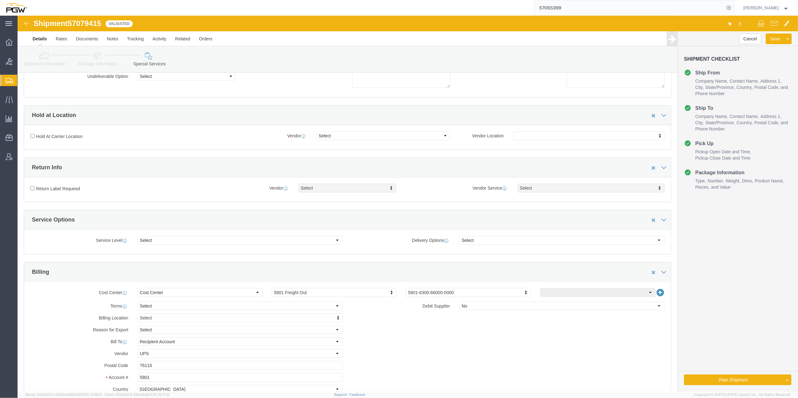
scroll to position [125, 0]
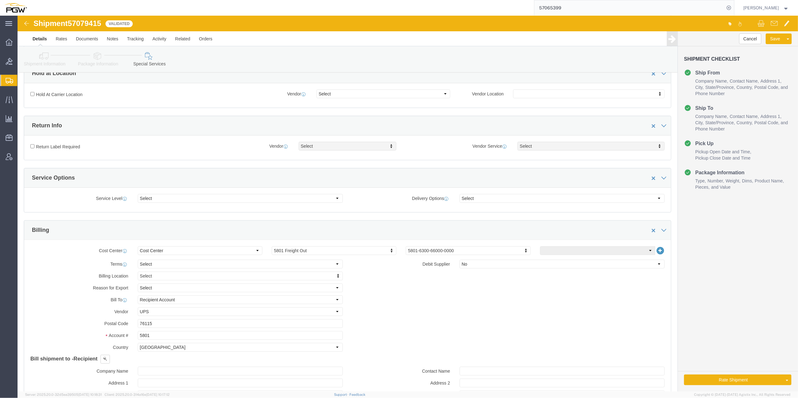
drag, startPoint x: 698, startPoint y: 291, endPoint x: 693, endPoint y: 290, distance: 4.5
click div "Cancel Save Preview Assign To Clone Shipment Save As Template Shipment Checklis…"
click link "Rates"
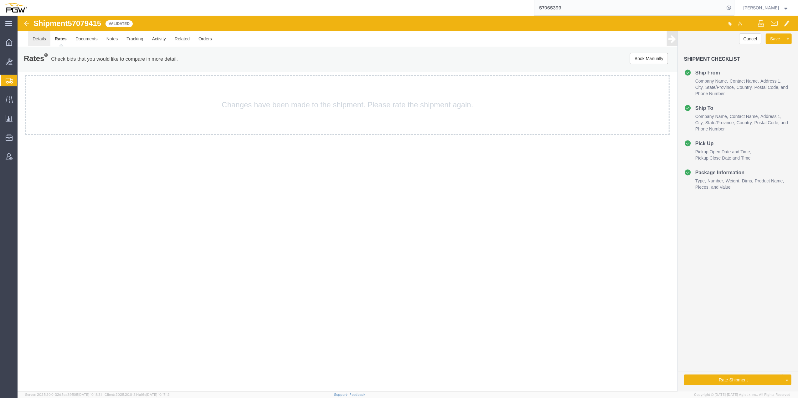
click at [41, 36] on link "Details" at bounding box center [39, 38] width 22 height 15
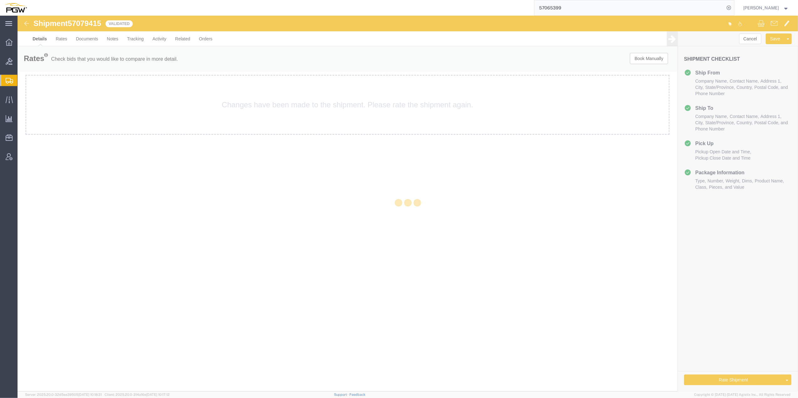
select select "62891"
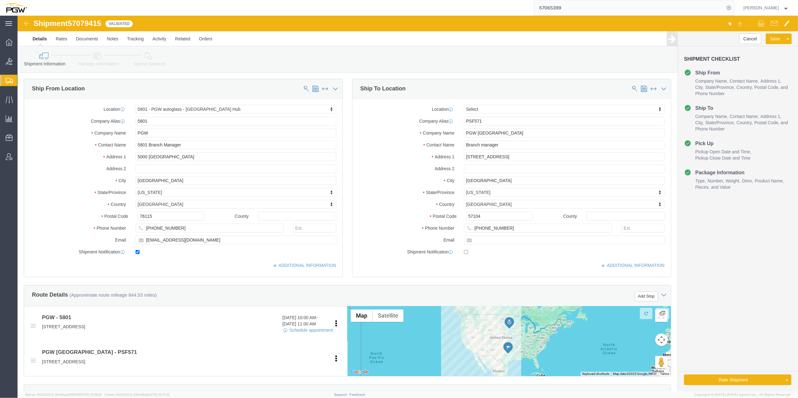
click icon
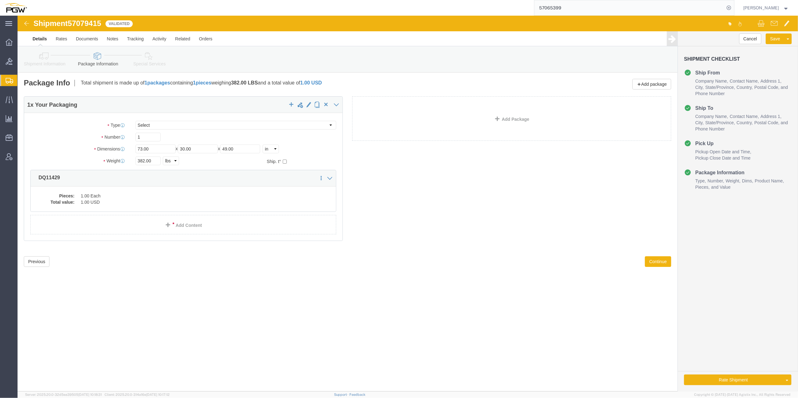
click div "Package Type Select Envelope Large Box Medium Box PAK Rack Small Box Tube Your …"
click h4 "1 x Your Packaging"
click icon
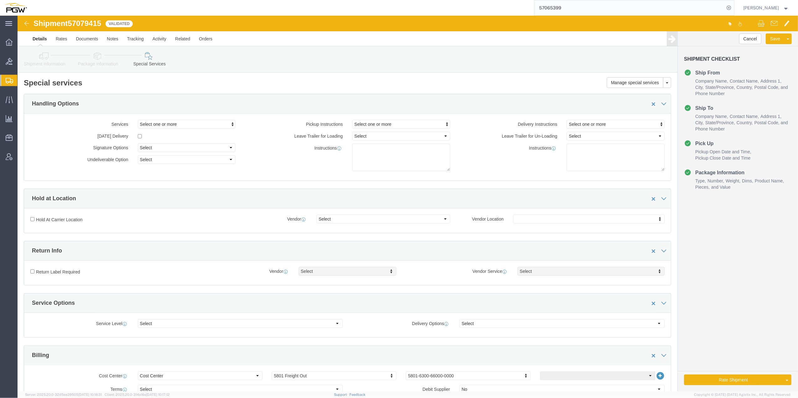
click icon
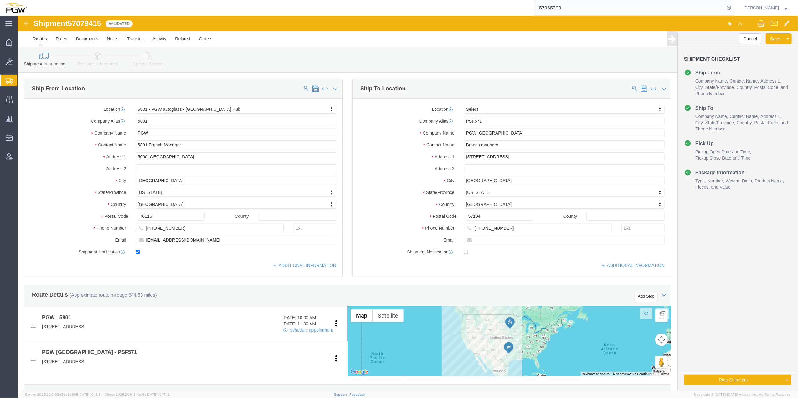
click link "Package Information"
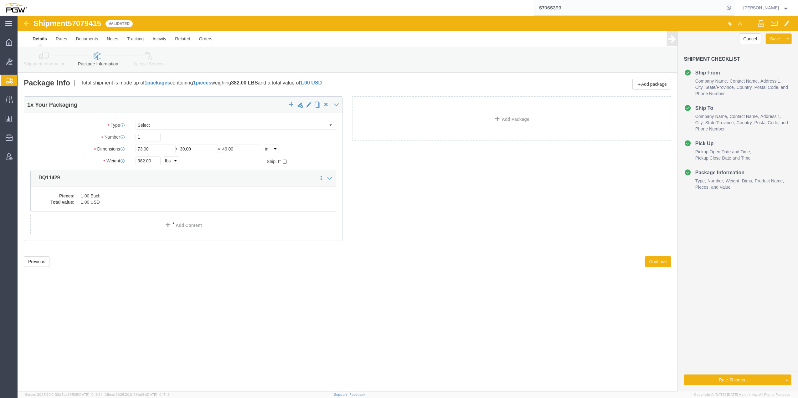
click icon
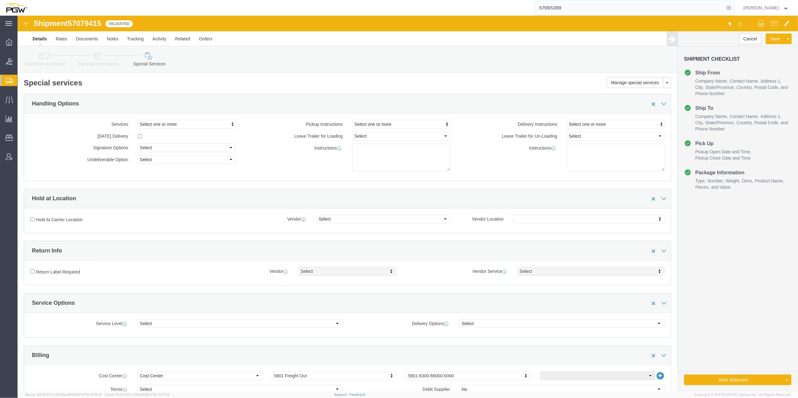
click div "Shipment Information Package Information Special Services Loading Routing"
click link "Package Information"
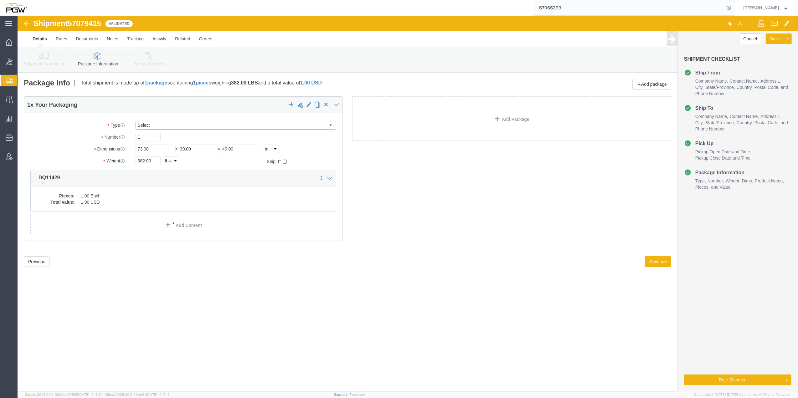
click select "Select Envelope Large Box Medium Box PAK Rack Small Box Tube Your Packaging"
click h4 "1 x Your Packaging"
click link "Shipment Information"
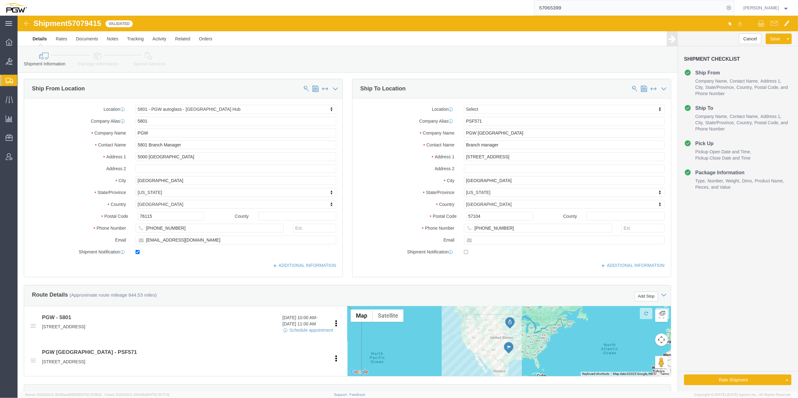
click link "Special Services"
